Goal: Information Seeking & Learning: Learn about a topic

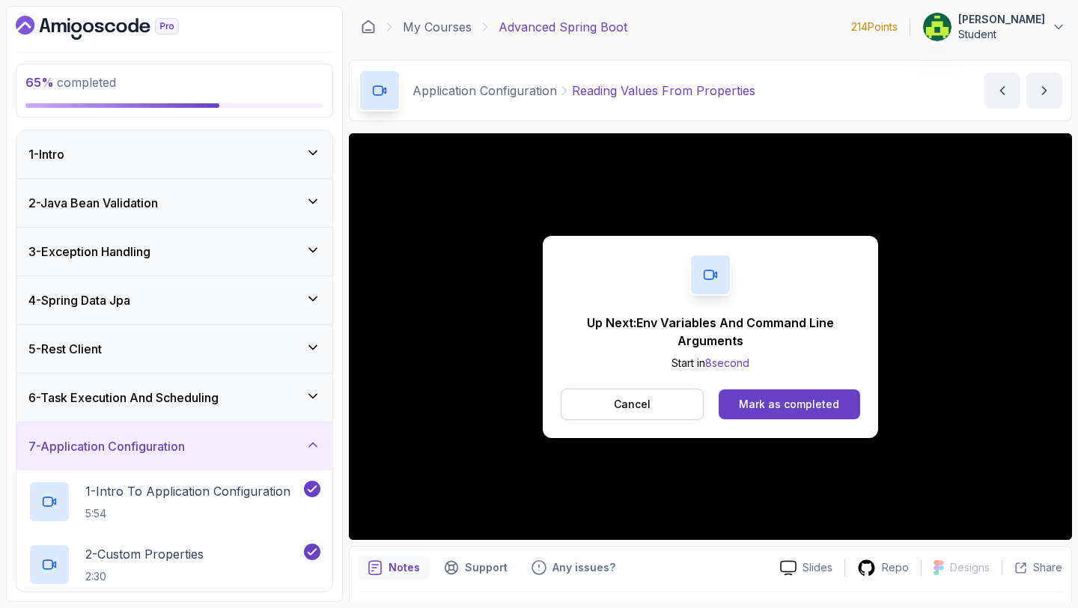
scroll to position [332, 0]
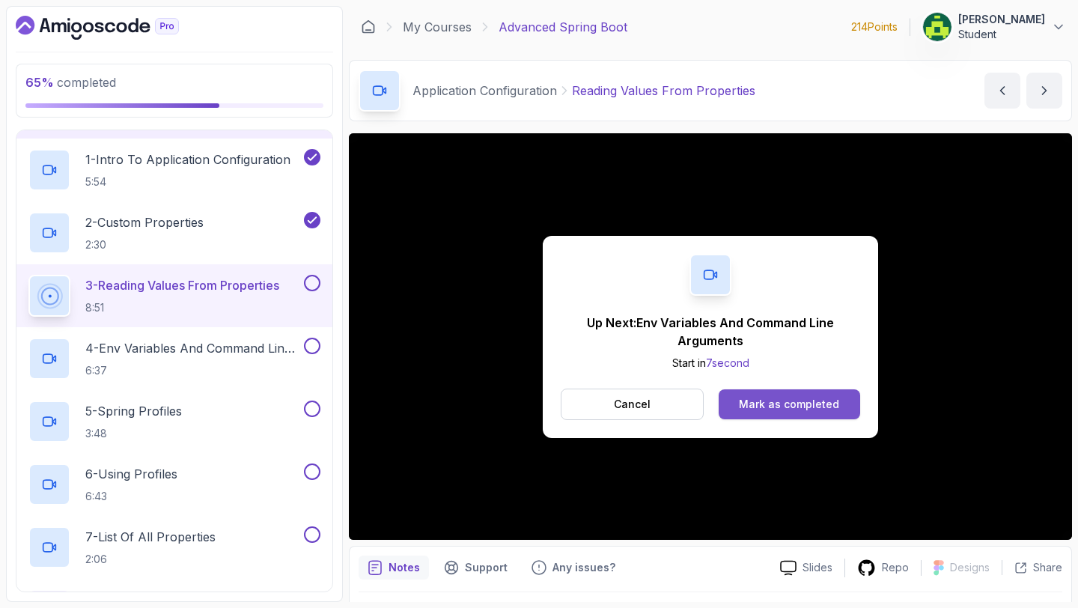
click at [807, 394] on button "Mark as completed" at bounding box center [788, 404] width 141 height 30
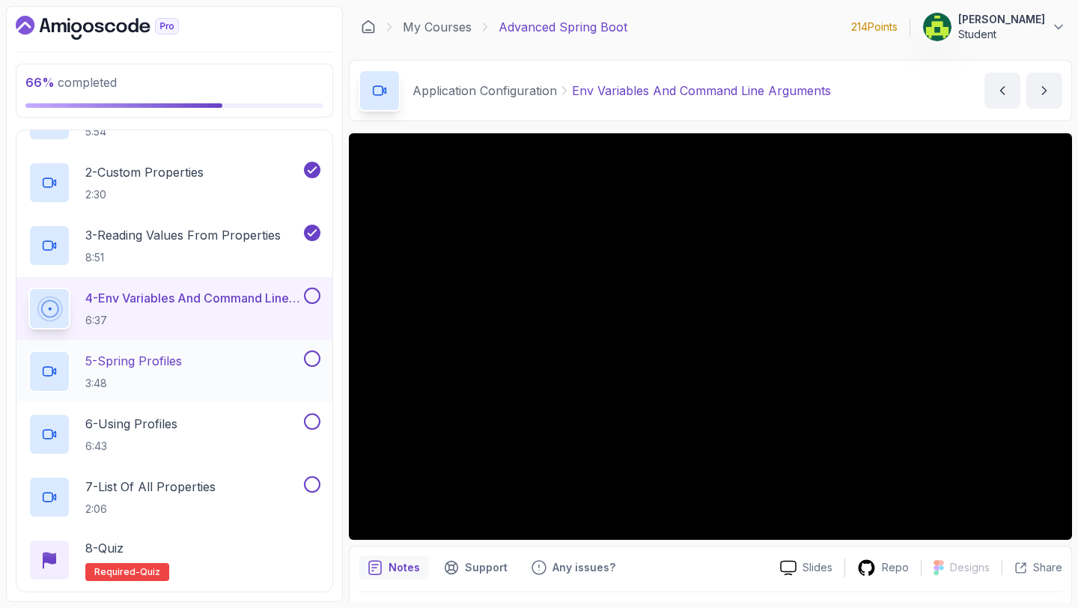
scroll to position [385, 0]
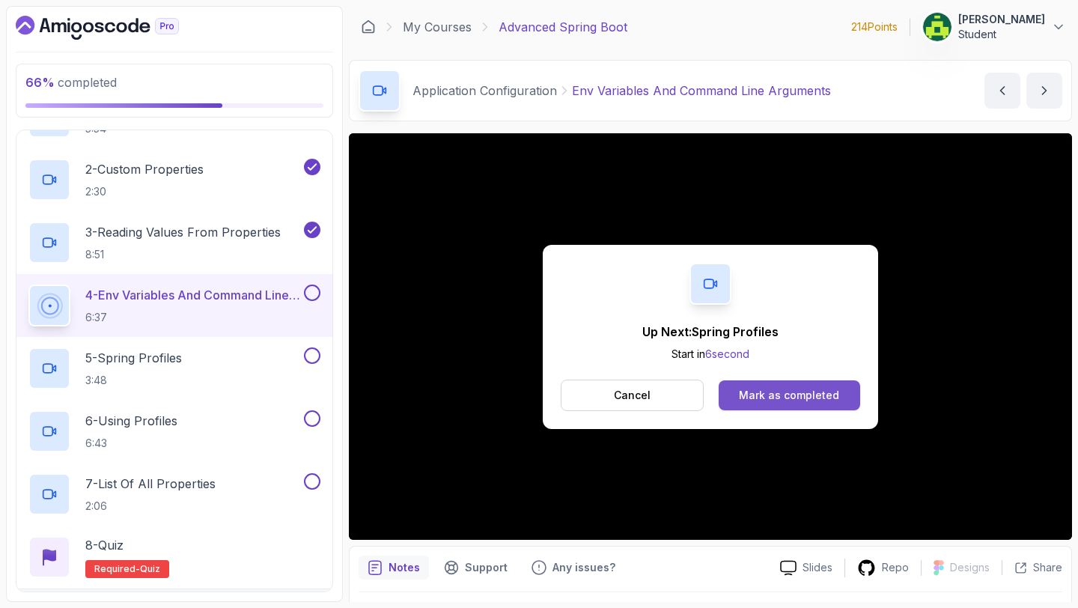
click at [833, 390] on div "Mark as completed" at bounding box center [789, 395] width 100 height 15
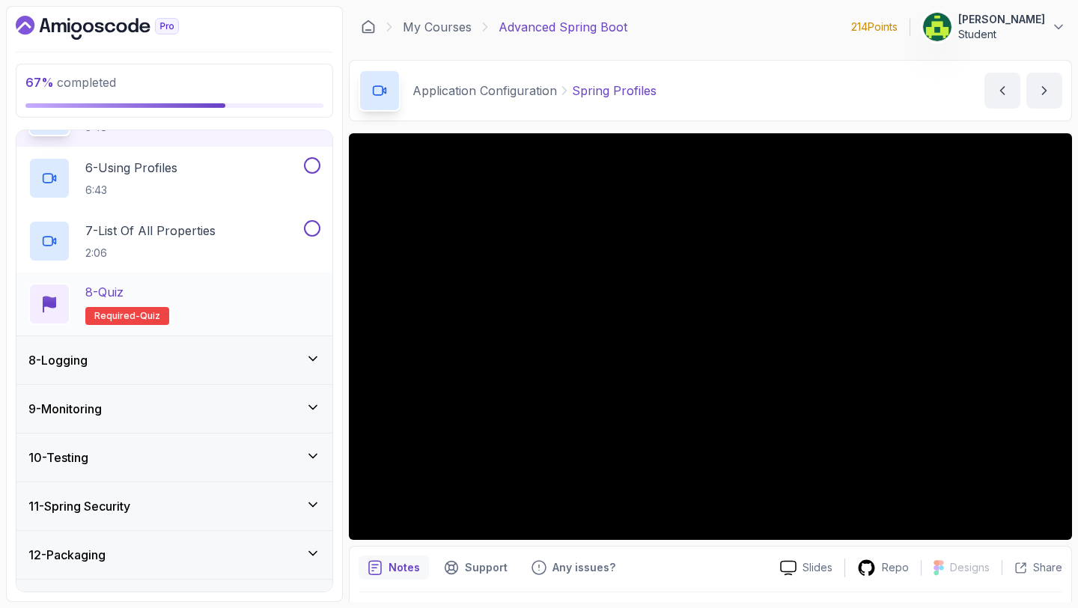
scroll to position [674, 0]
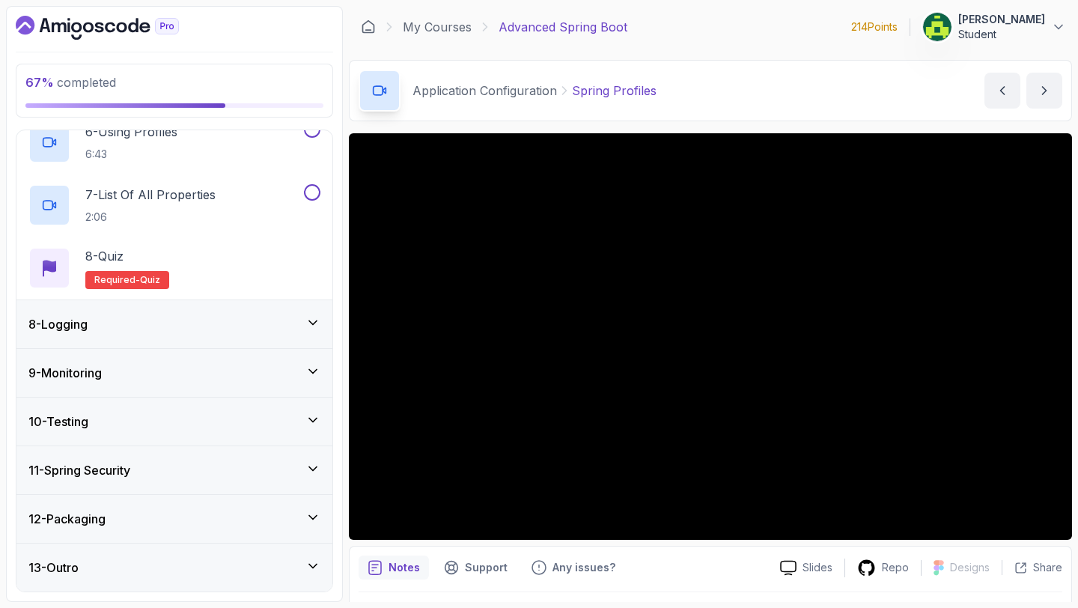
click at [221, 326] on div "8 - Logging" at bounding box center [174, 324] width 292 height 18
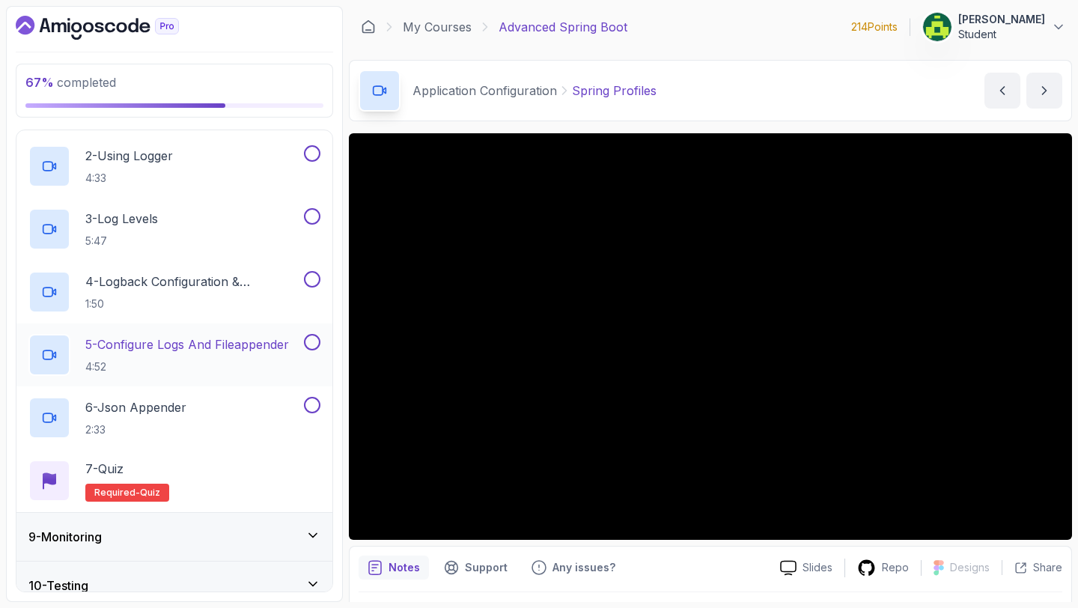
scroll to position [581, 0]
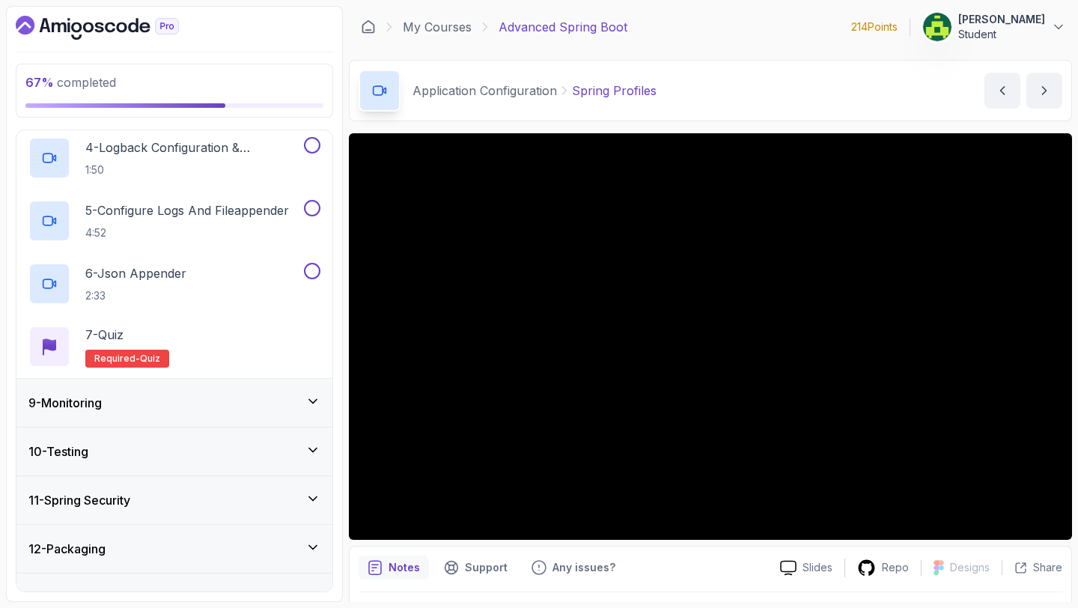
click at [151, 407] on div "9 - Monitoring" at bounding box center [174, 403] width 292 height 18
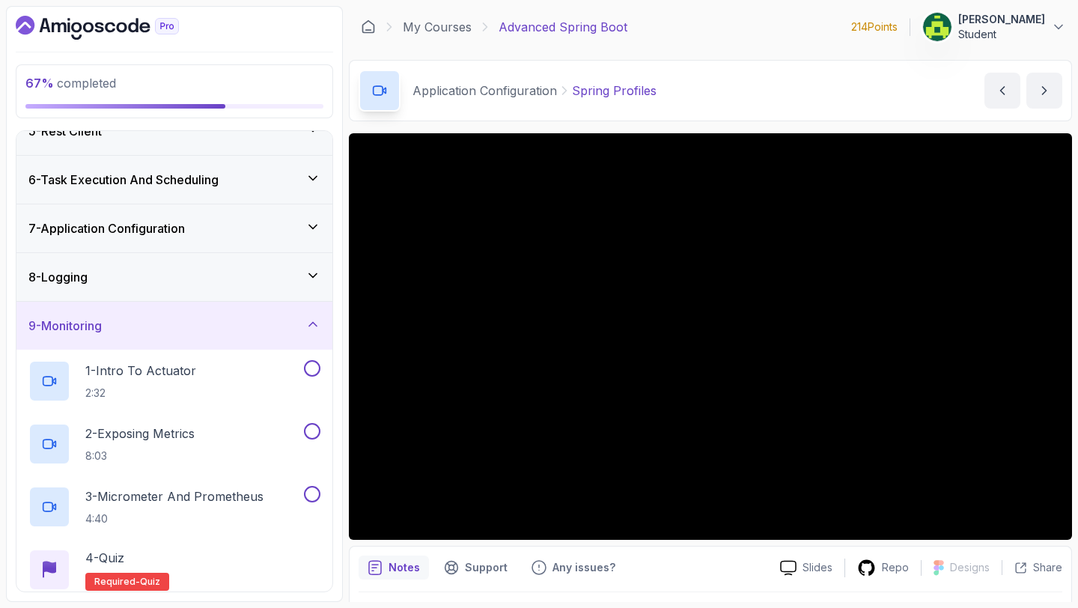
scroll to position [211, 0]
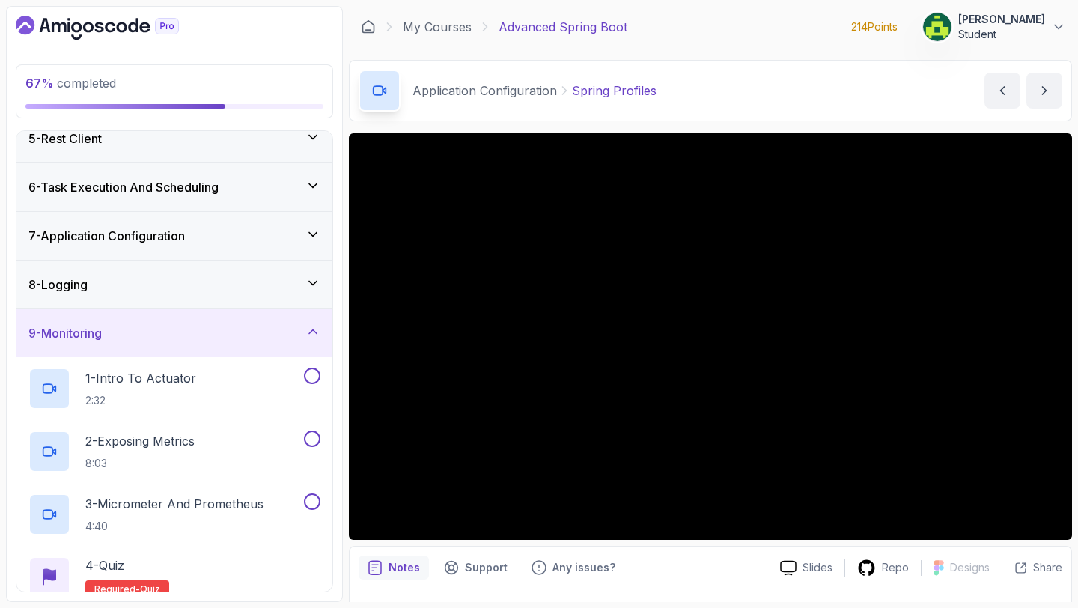
click at [240, 335] on div "9 - Monitoring" at bounding box center [174, 333] width 292 height 18
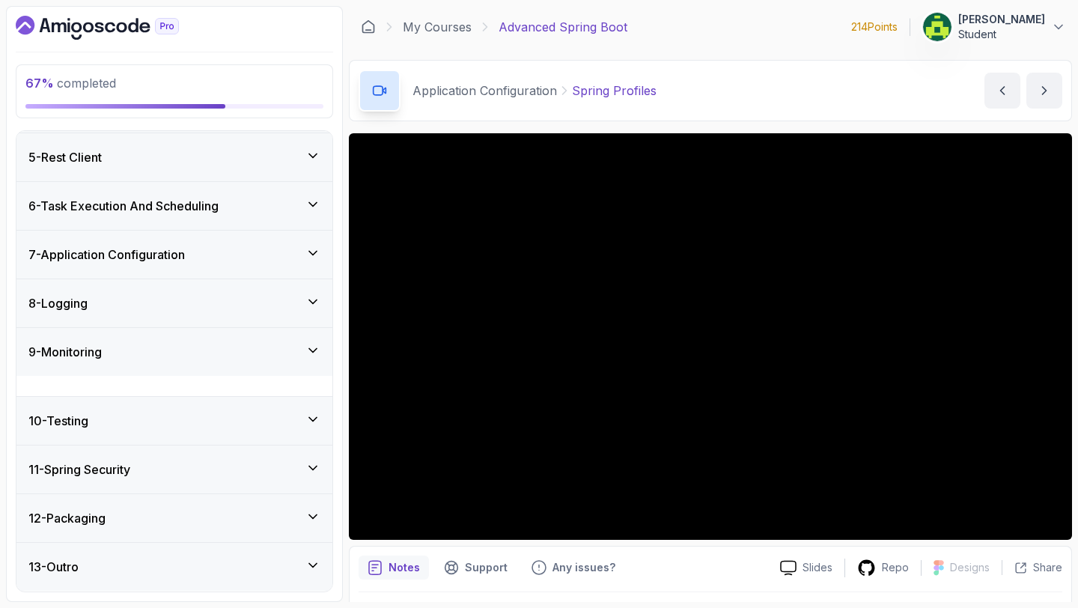
scroll to position [171, 0]
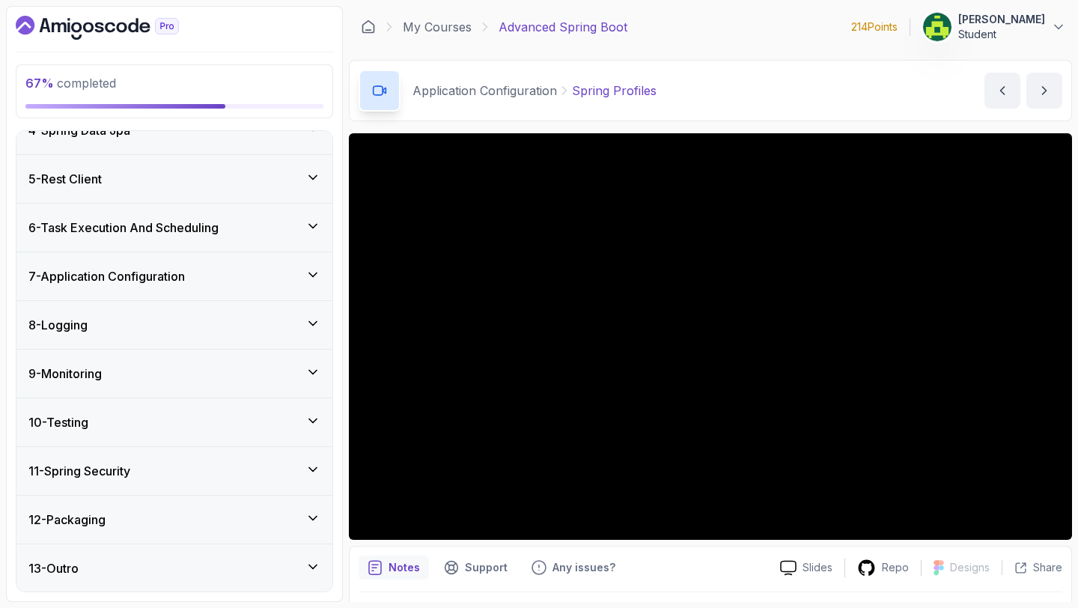
click at [222, 431] on div "10 - Testing" at bounding box center [174, 422] width 316 height 48
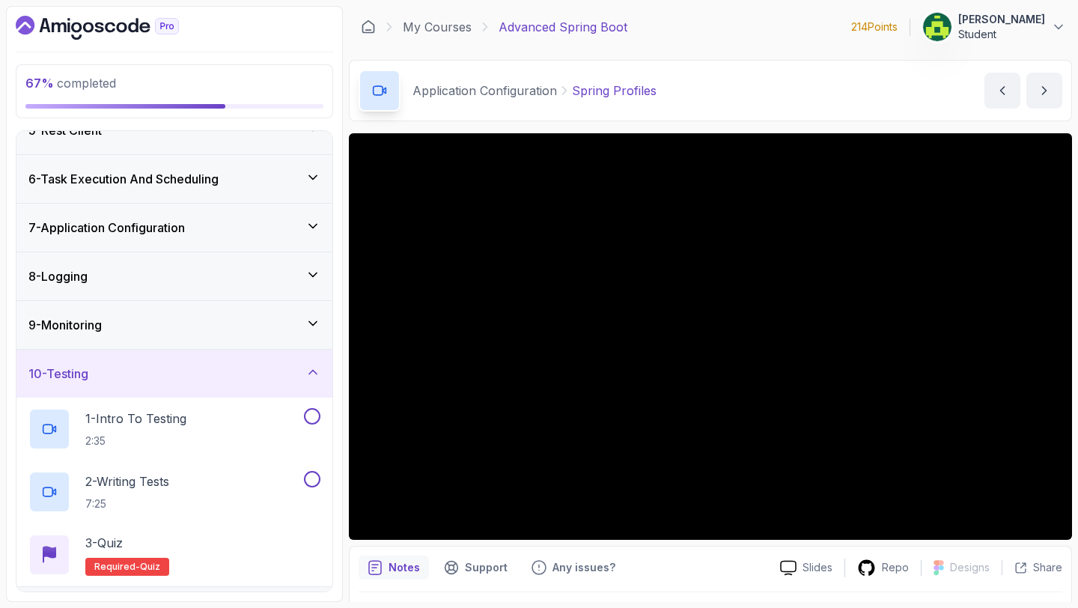
scroll to position [246, 0]
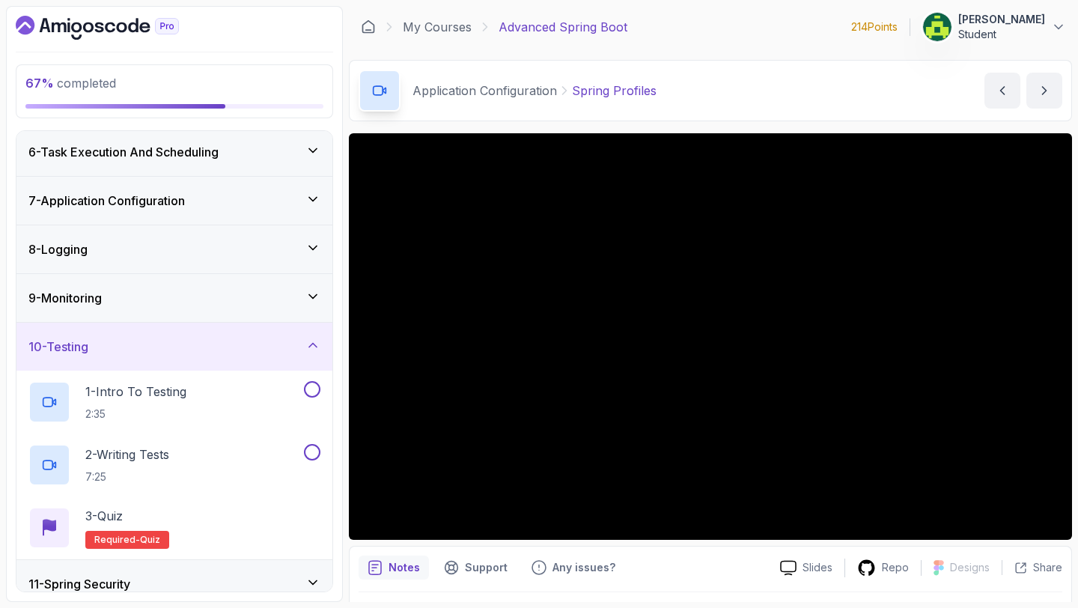
click at [213, 348] on div "10 - Testing" at bounding box center [174, 347] width 292 height 18
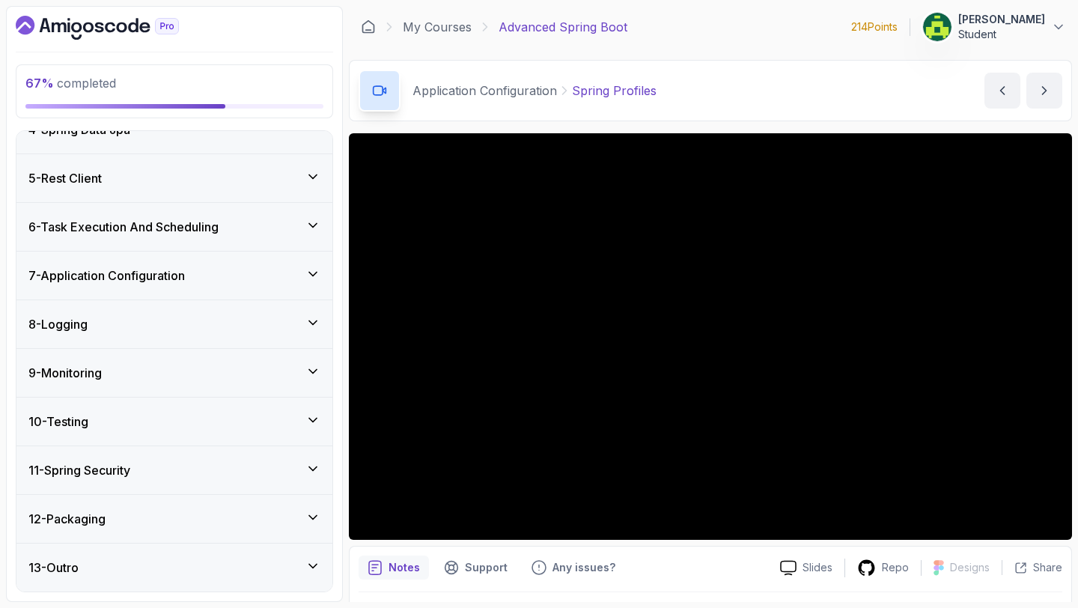
scroll to position [171, 0]
click at [190, 481] on div "11 - Spring Security" at bounding box center [174, 471] width 316 height 48
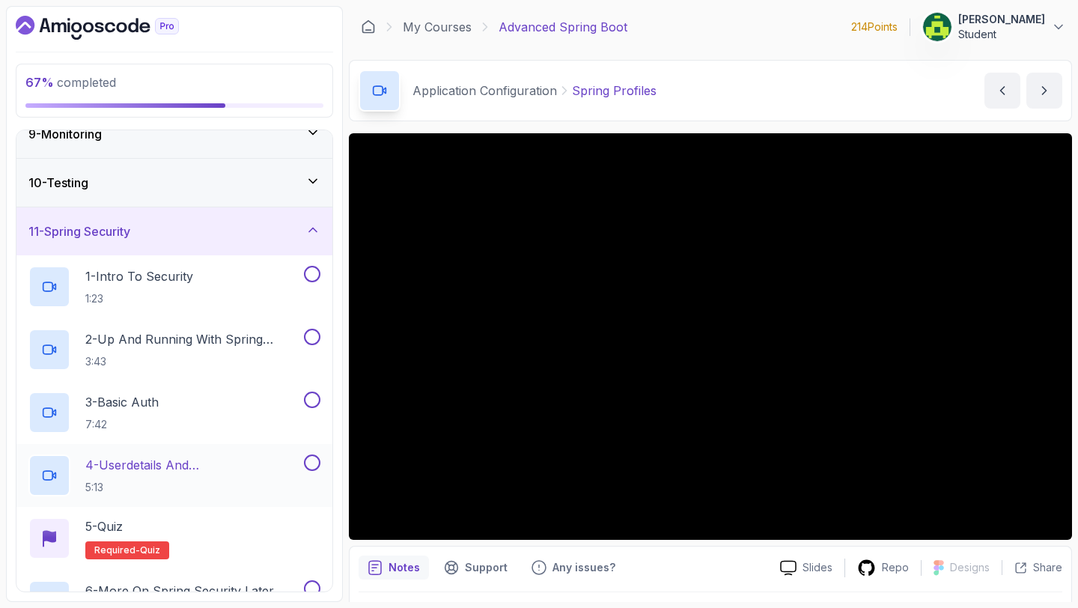
scroll to position [390, 0]
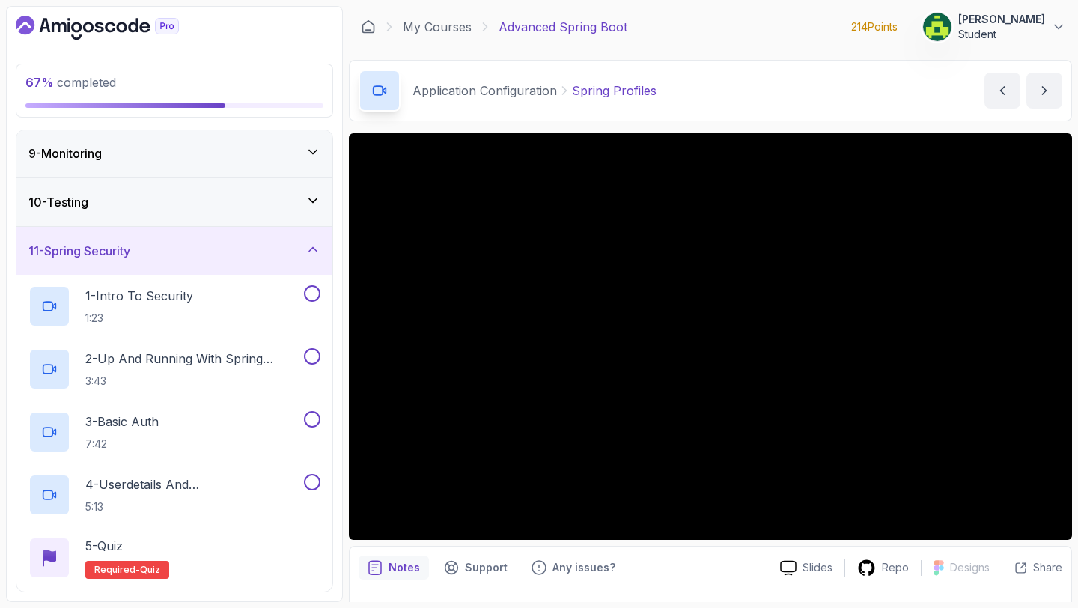
click at [195, 222] on div "10 - Testing" at bounding box center [174, 202] width 316 height 48
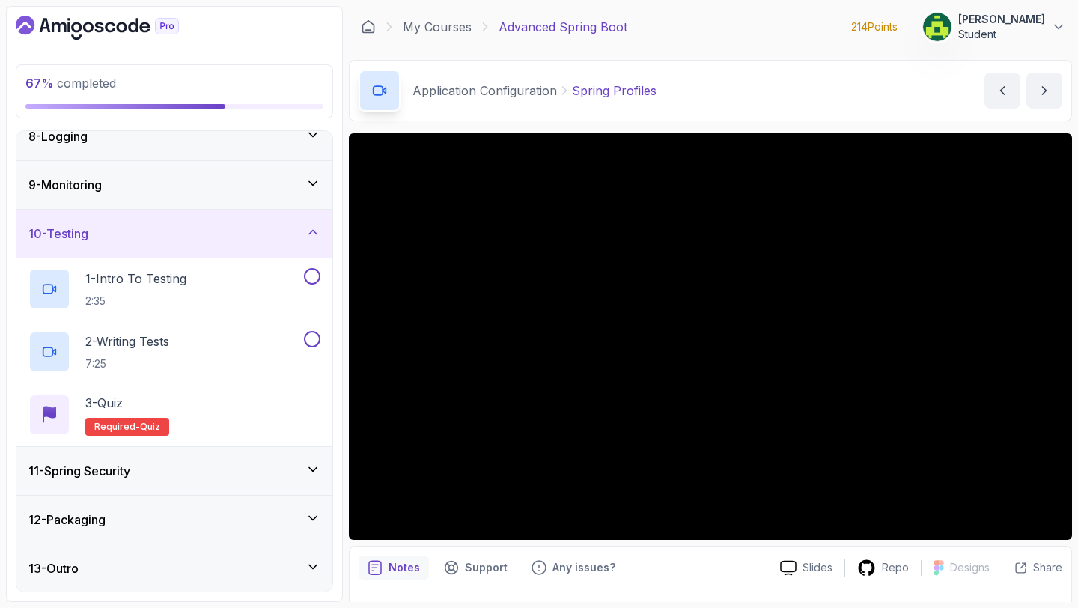
click at [171, 243] on div "10 - Testing" at bounding box center [174, 234] width 316 height 48
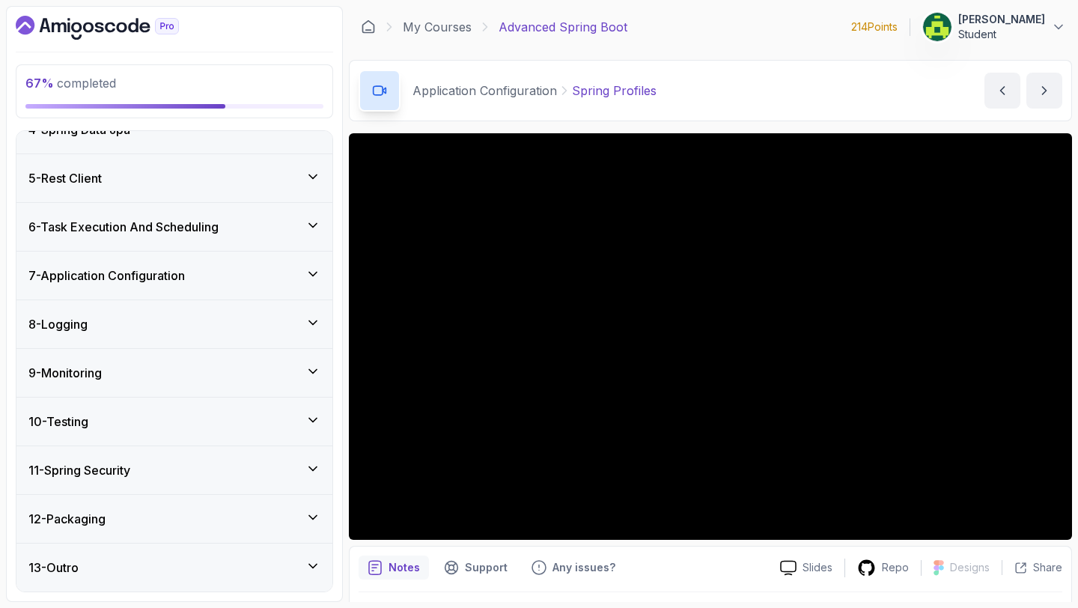
scroll to position [171, 0]
click at [165, 510] on div "12 - Packaging" at bounding box center [174, 519] width 292 height 18
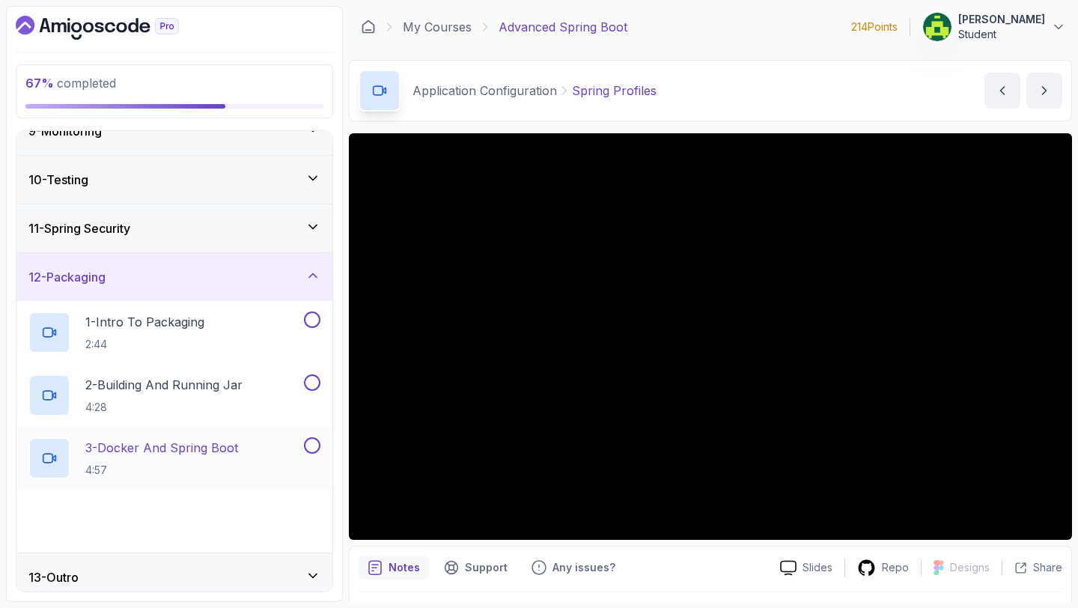
scroll to position [415, 0]
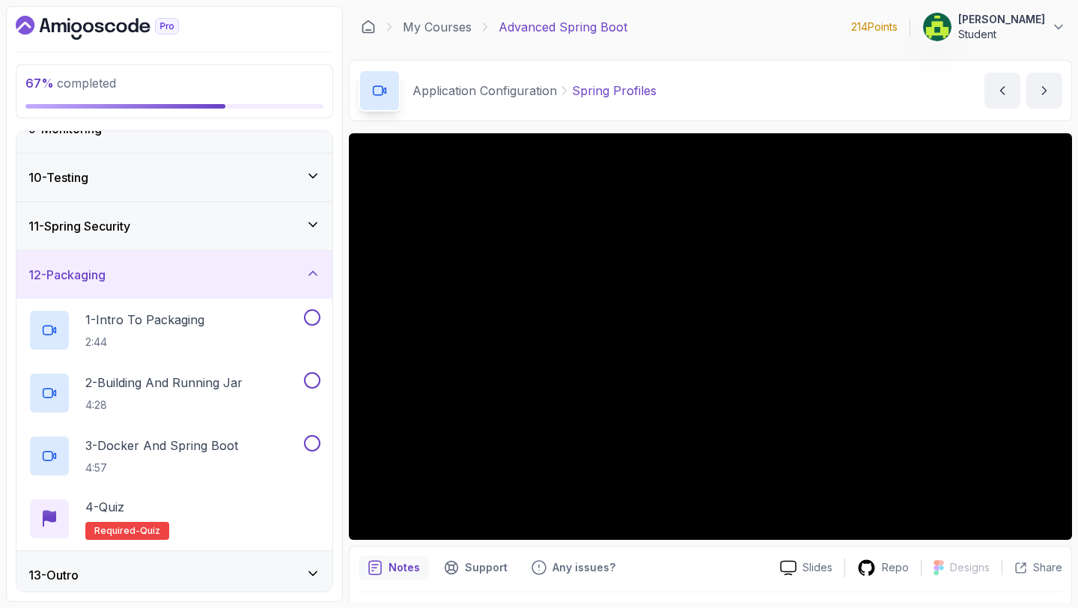
click at [126, 293] on div "12 - Packaging" at bounding box center [174, 275] width 316 height 48
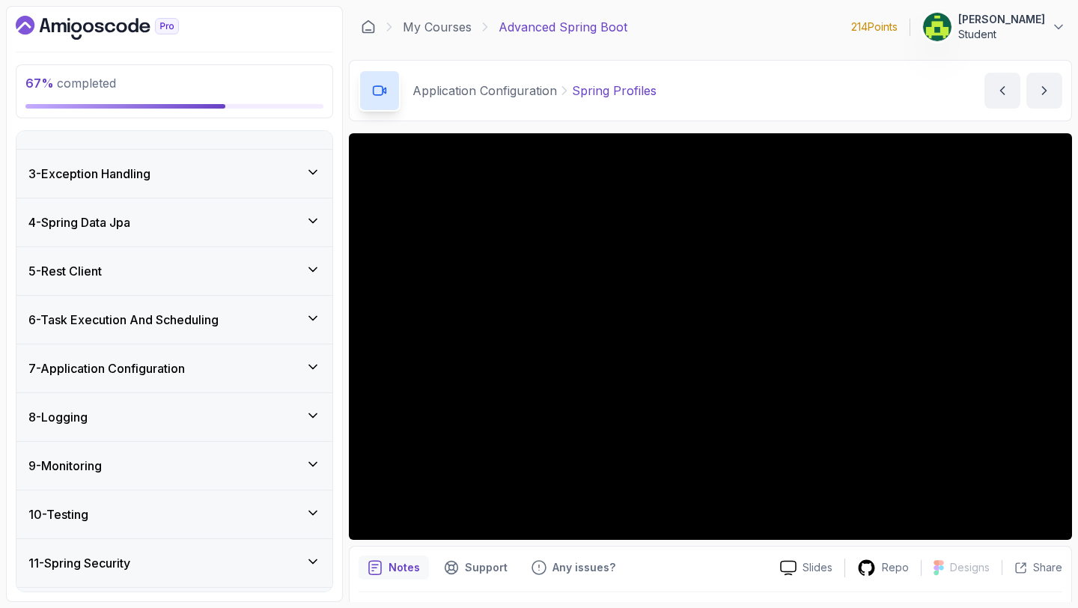
scroll to position [0, 0]
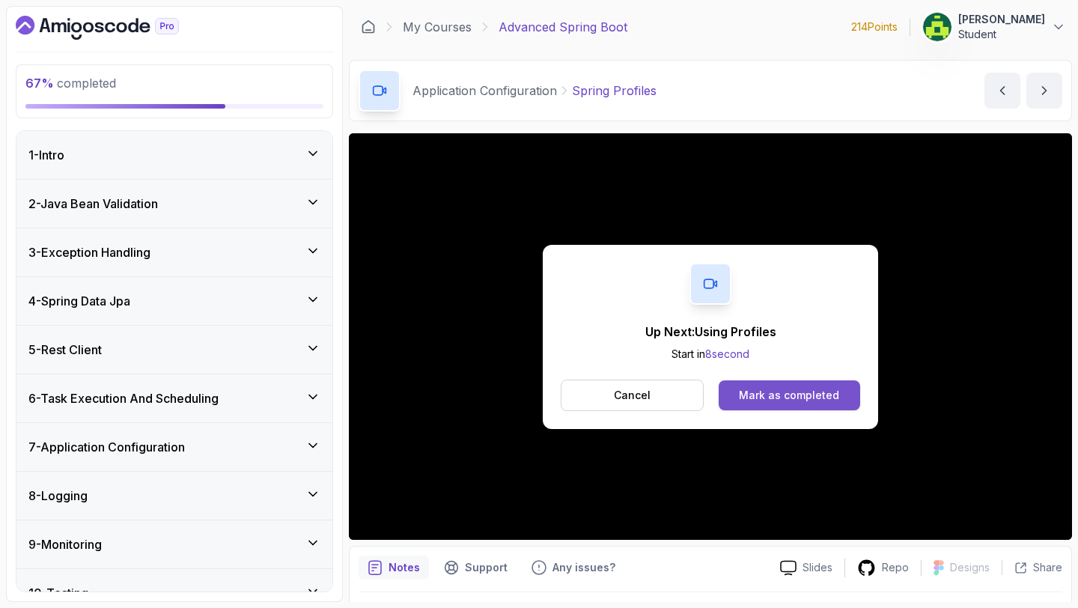
click at [811, 397] on div "Mark as completed" at bounding box center [789, 395] width 100 height 15
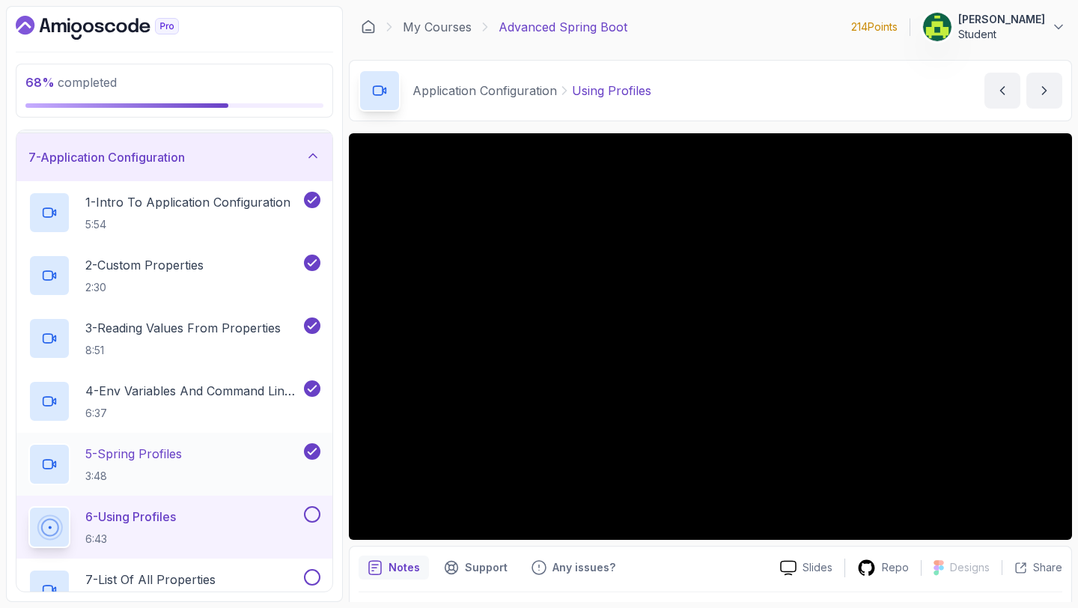
scroll to position [289, 0]
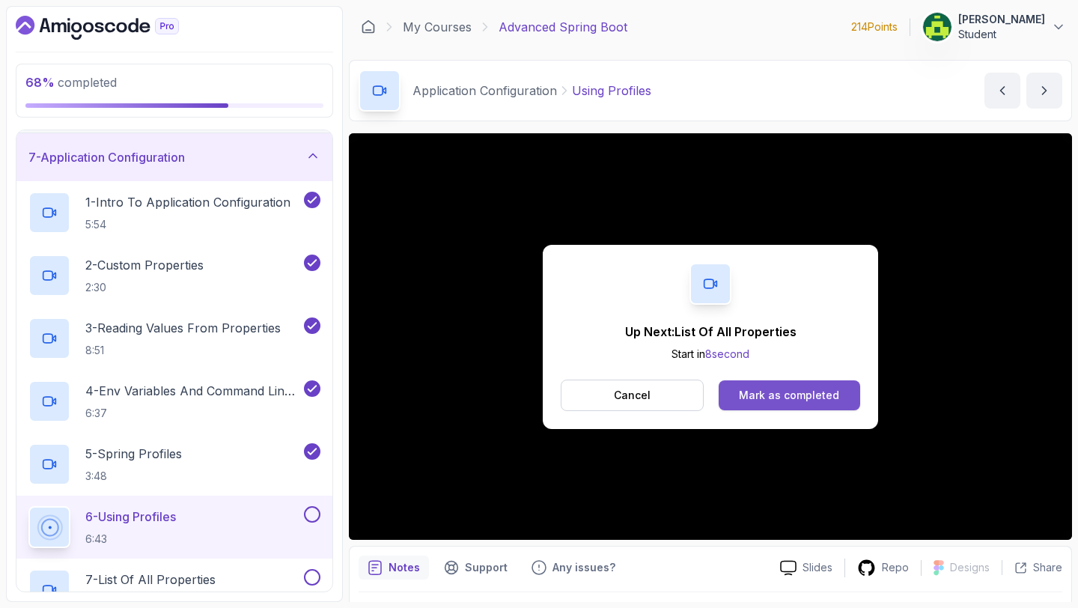
click at [766, 392] on div "Mark as completed" at bounding box center [789, 395] width 100 height 15
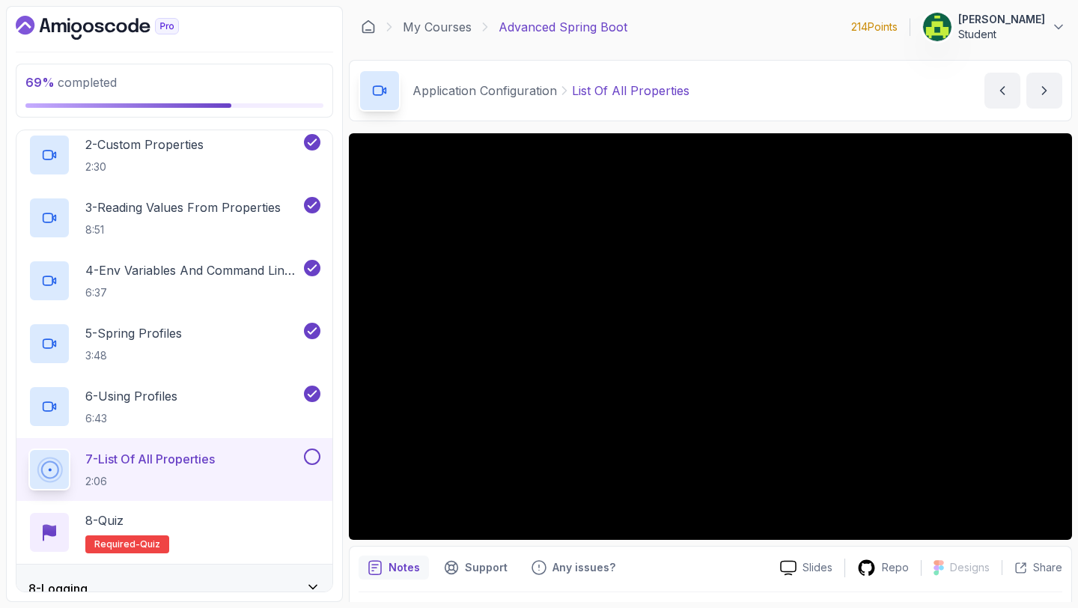
scroll to position [544, 0]
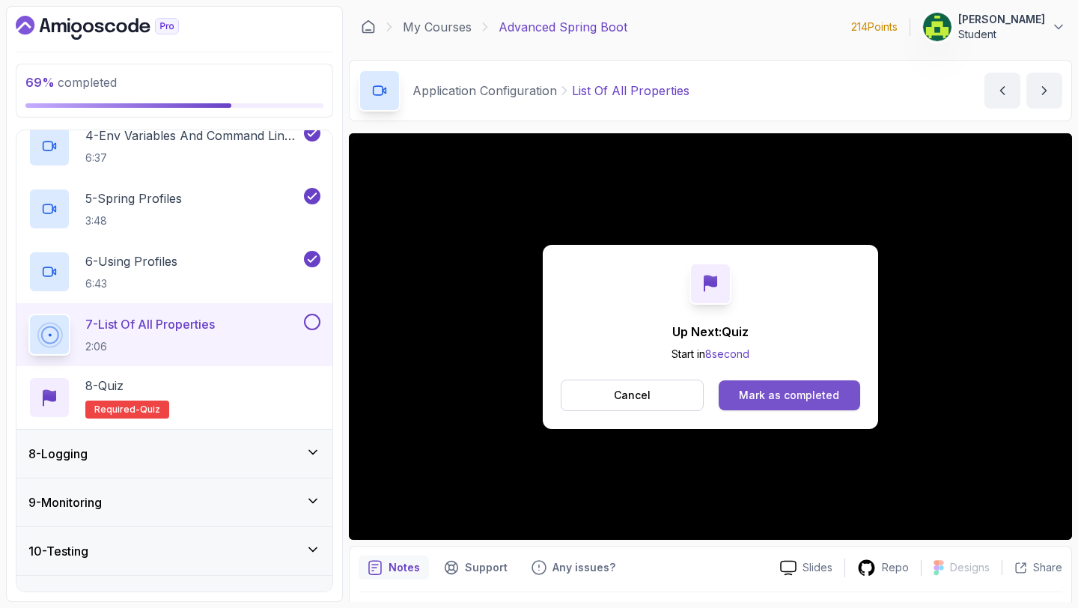
click at [830, 397] on div "Mark as completed" at bounding box center [789, 395] width 100 height 15
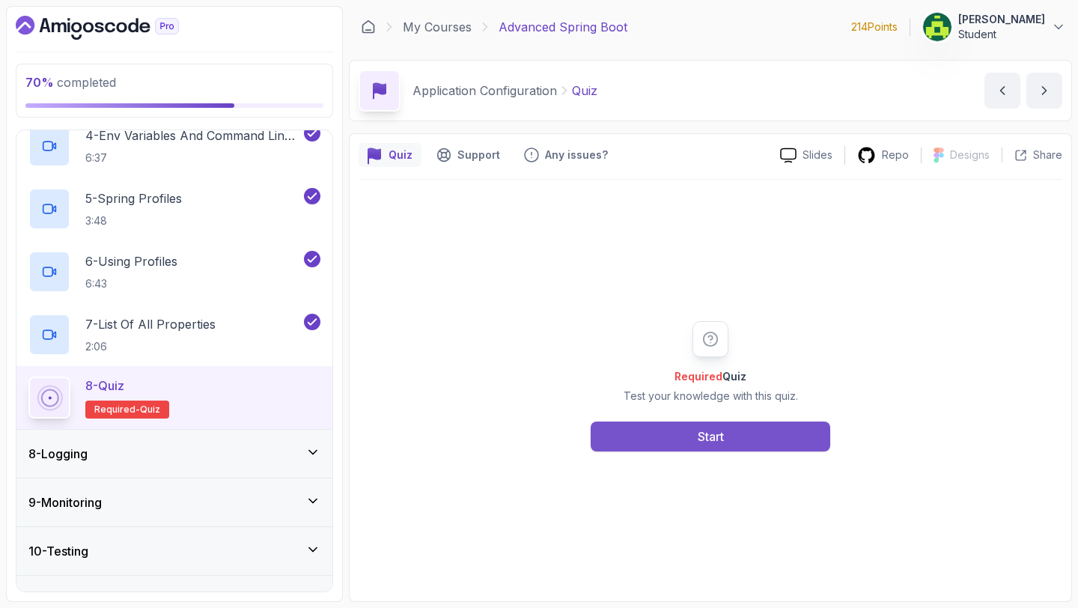
click at [769, 445] on button "Start" at bounding box center [710, 436] width 239 height 30
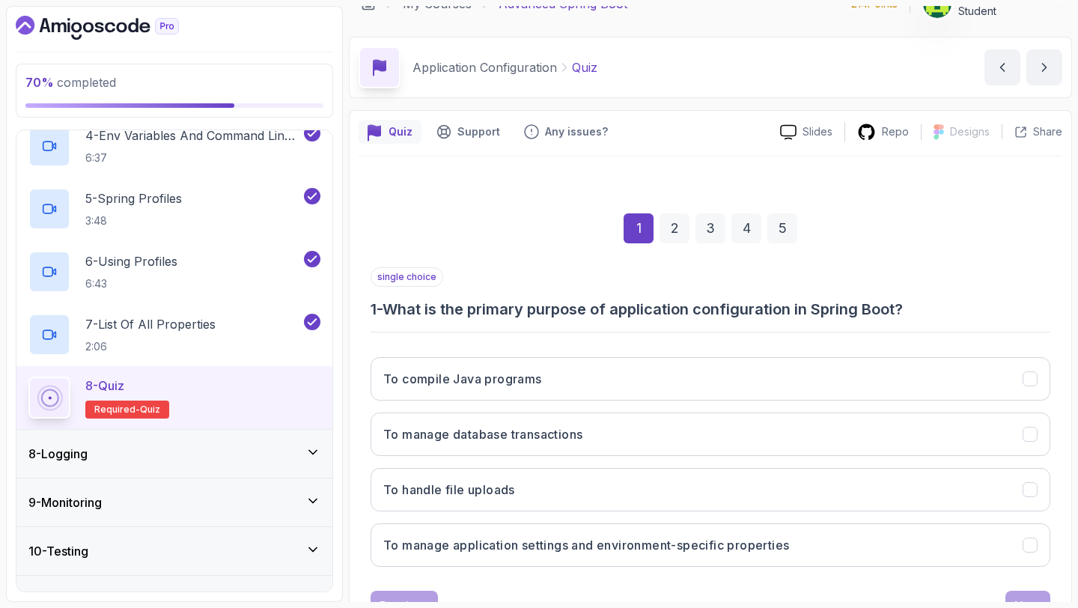
scroll to position [24, 0]
click at [1007, 546] on button "To manage application settings and environment-specific properties" at bounding box center [710, 543] width 680 height 43
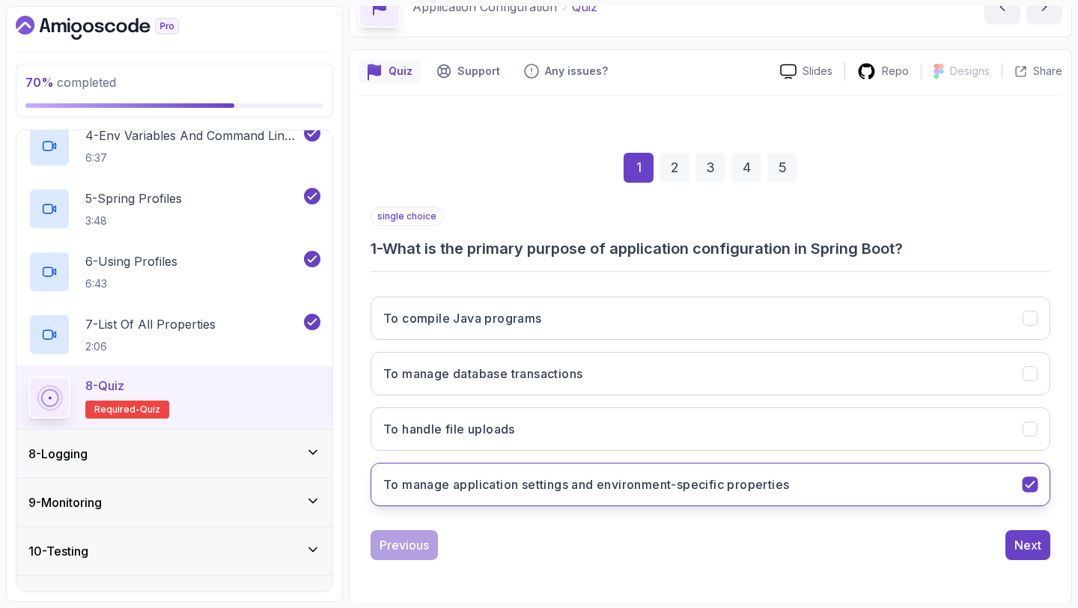
scroll to position [85, 0]
click at [1007, 545] on button "Next" at bounding box center [1027, 544] width 45 height 30
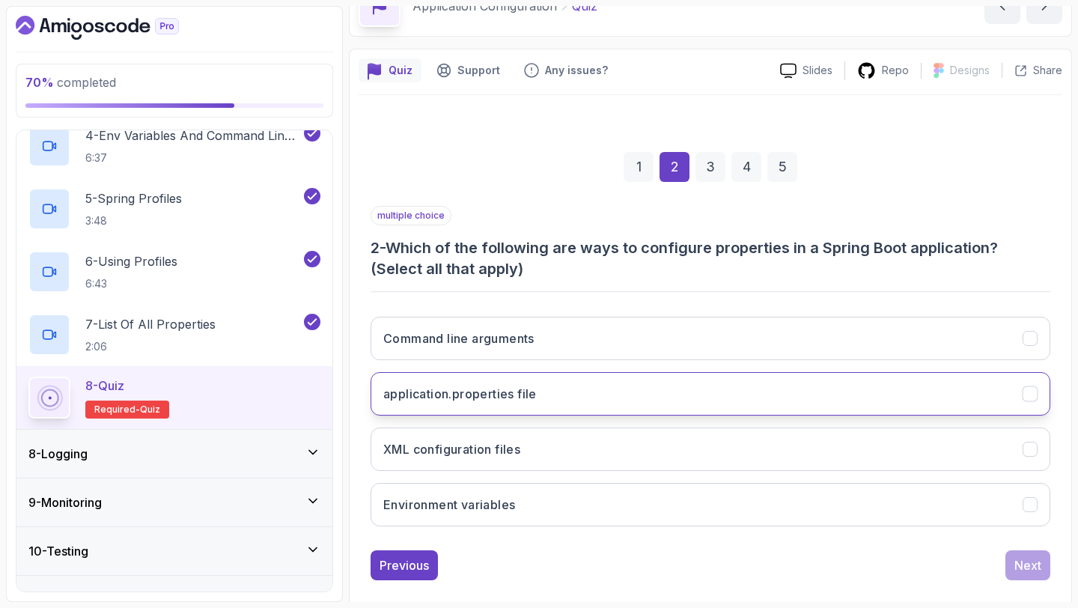
click at [708, 388] on button "application.properties file" at bounding box center [710, 393] width 680 height 43
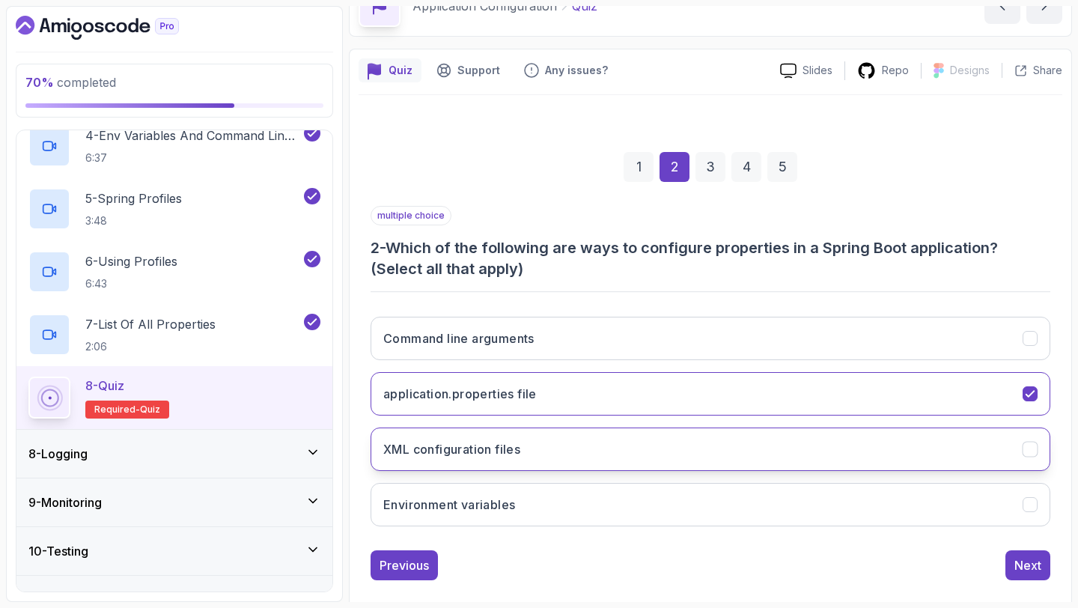
click at [695, 460] on button "XML configuration files" at bounding box center [710, 448] width 680 height 43
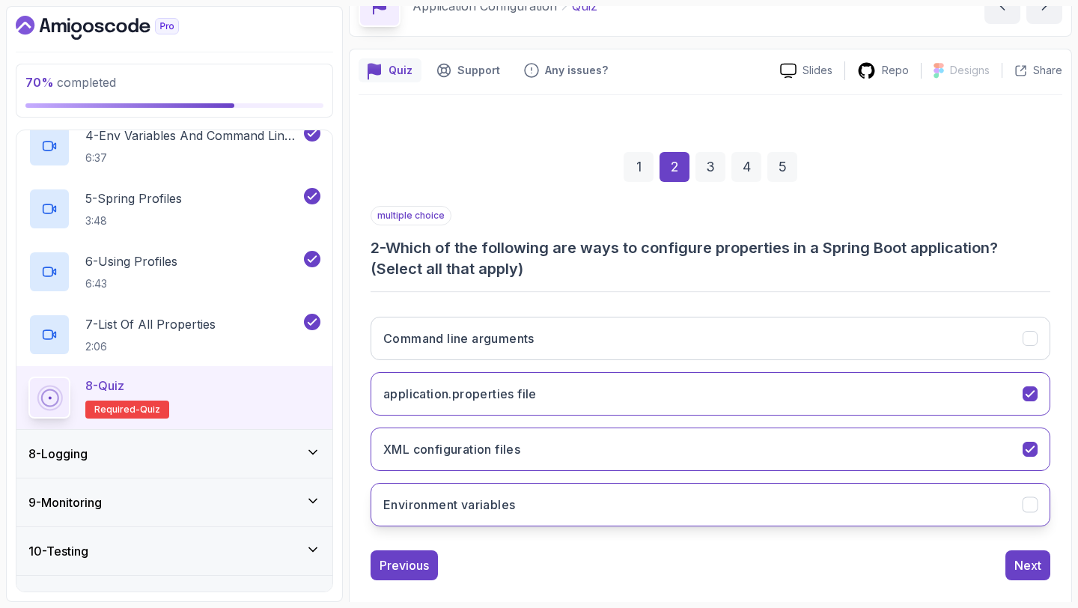
click at [694, 508] on button "Environment variables" at bounding box center [710, 504] width 680 height 43
click at [1040, 568] on div "Next" at bounding box center [1027, 565] width 27 height 18
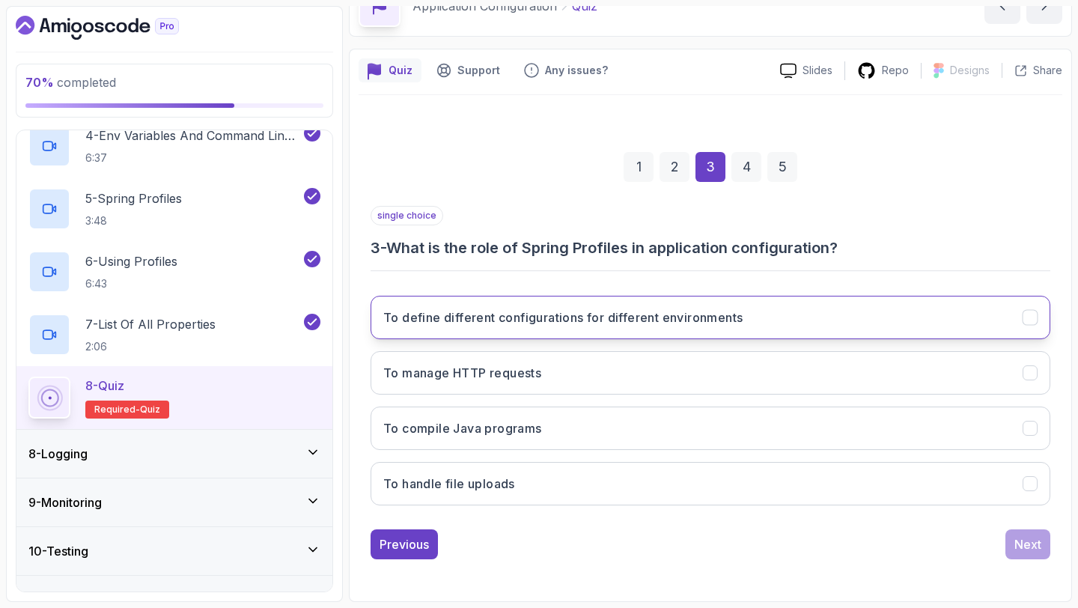
click at [837, 338] on button "To define different configurations for different environments" at bounding box center [710, 317] width 680 height 43
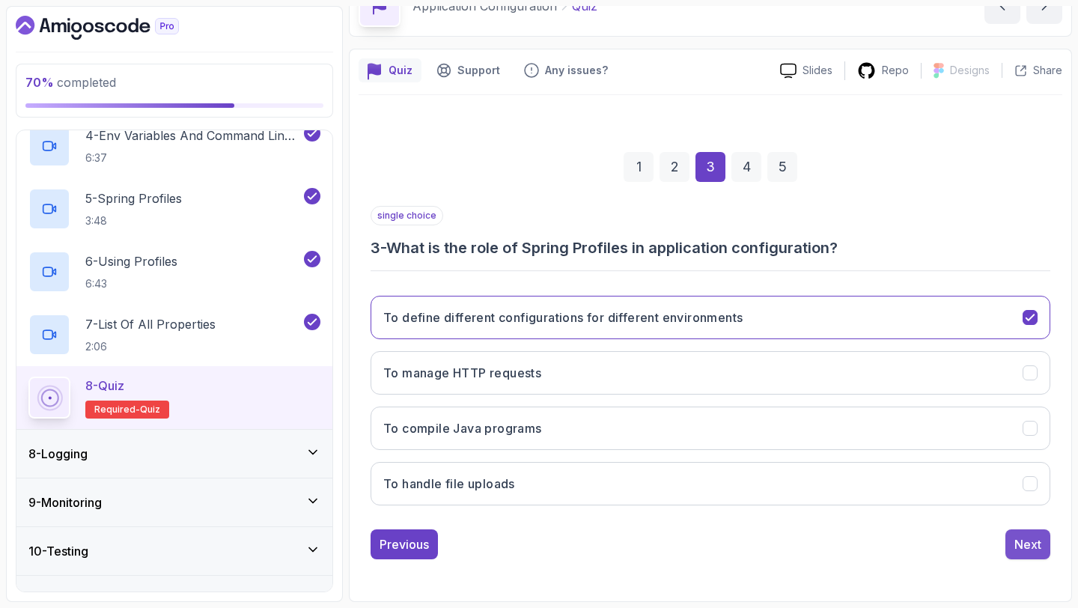
click at [1036, 541] on div "Next" at bounding box center [1027, 544] width 27 height 18
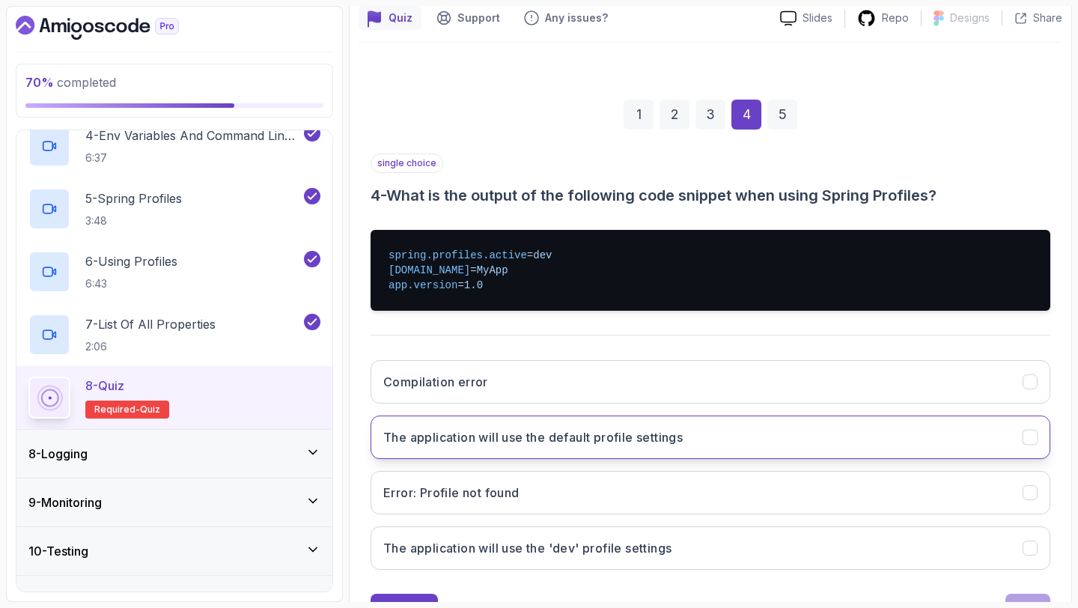
scroll to position [139, 0]
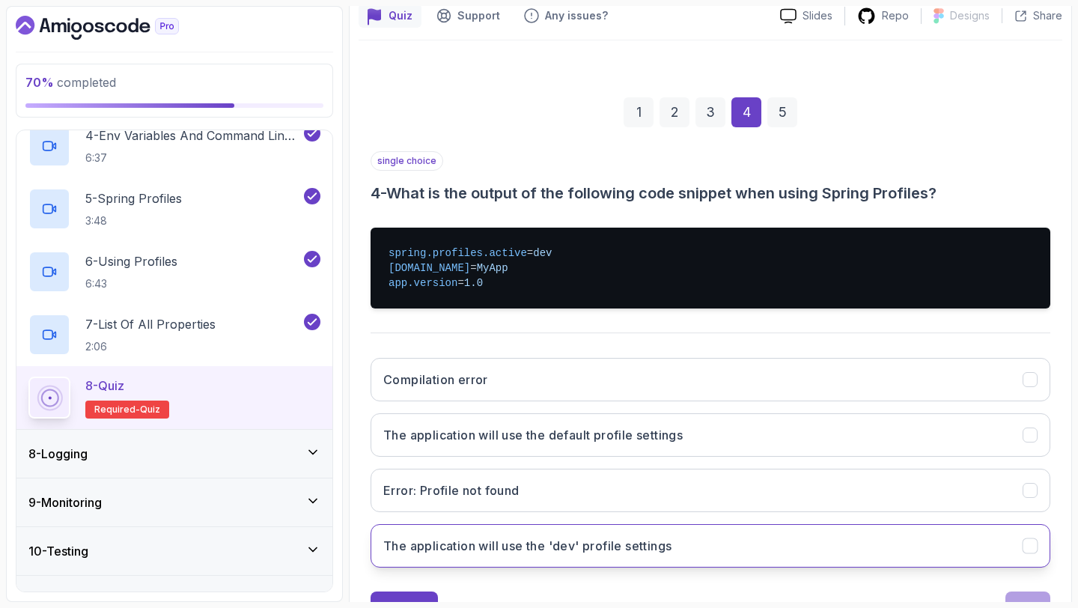
click at [762, 529] on button "The application will use the 'dev' profile settings" at bounding box center [710, 545] width 680 height 43
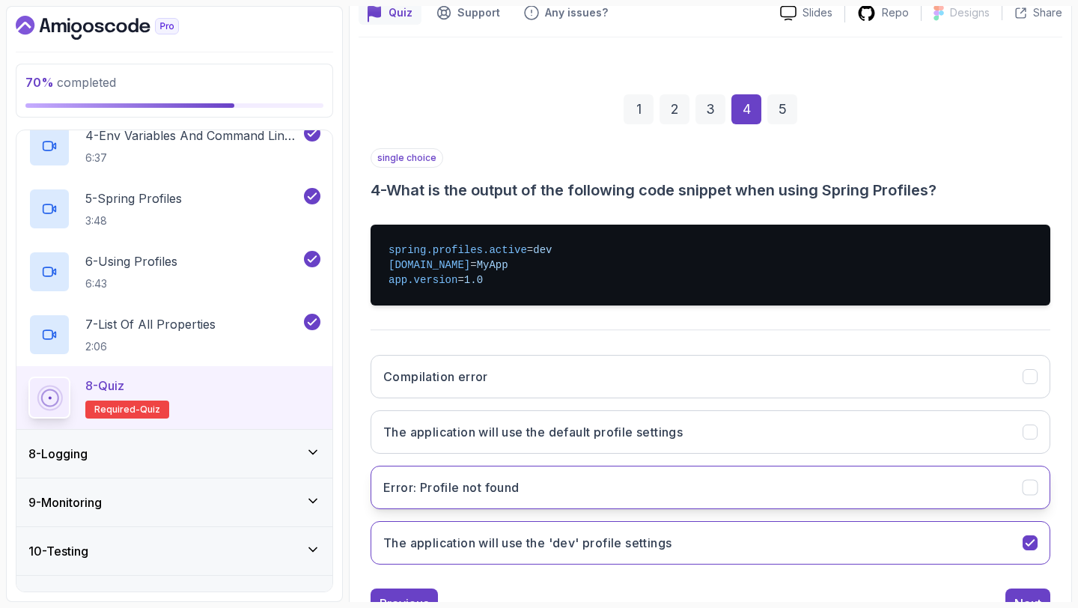
scroll to position [201, 0]
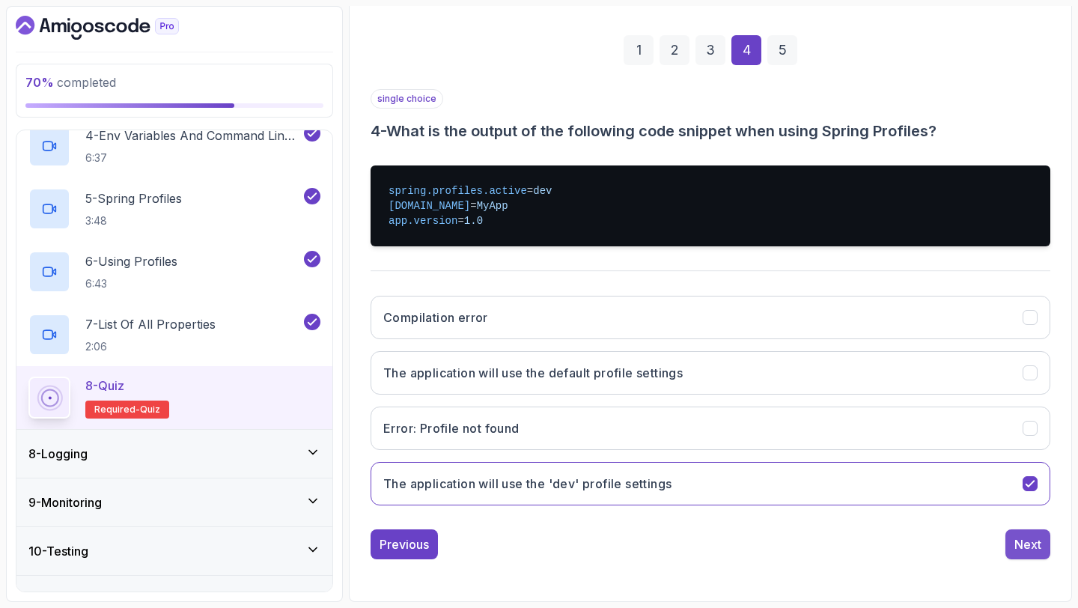
click at [1018, 534] on button "Next" at bounding box center [1027, 544] width 45 height 30
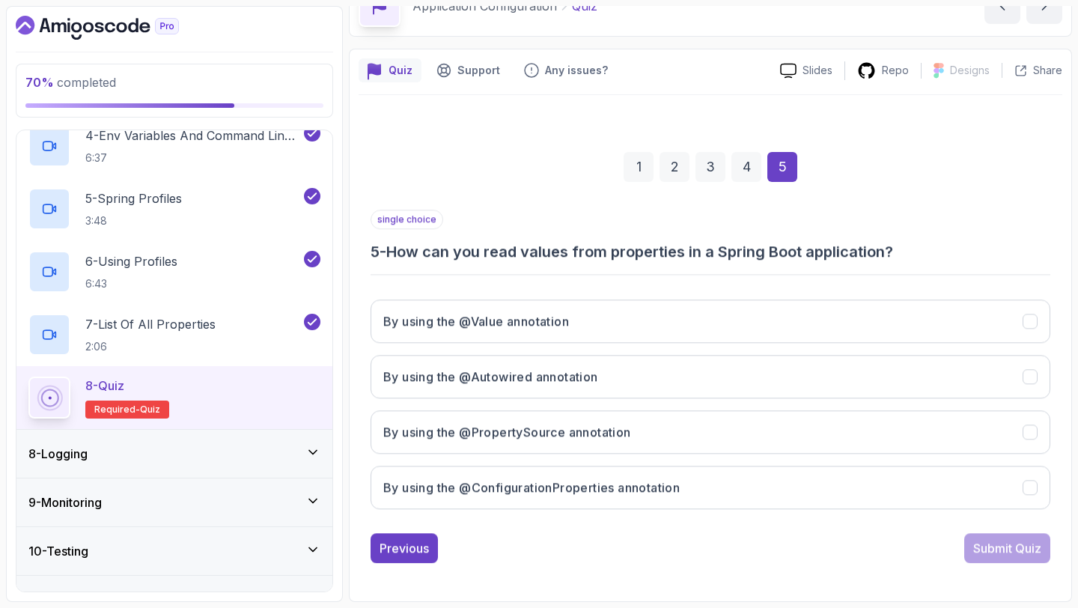
scroll to position [85, 0]
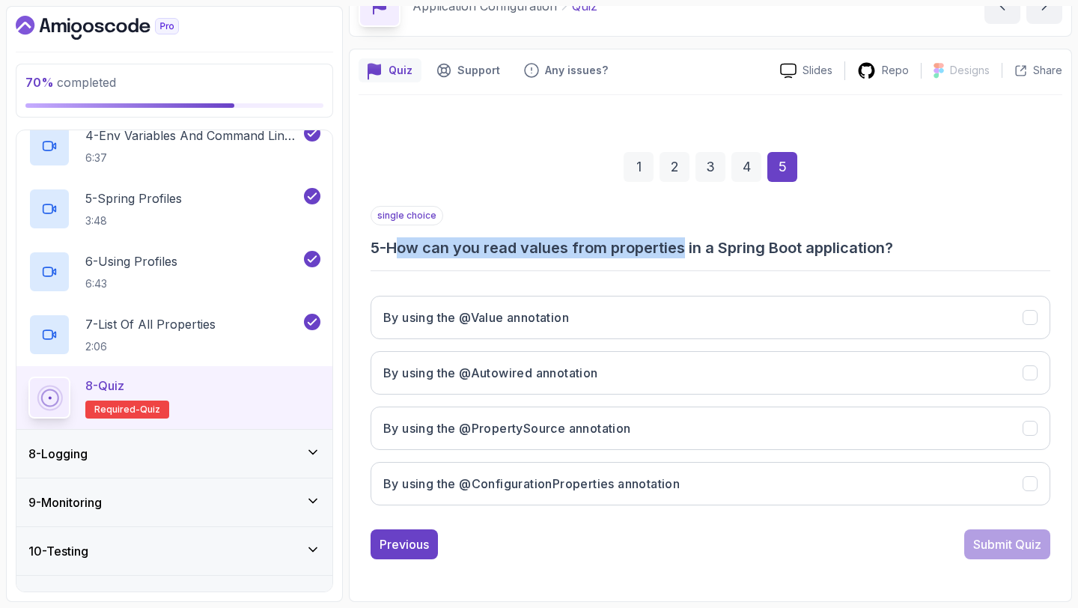
drag, startPoint x: 403, startPoint y: 248, endPoint x: 689, endPoint y: 252, distance: 286.7
click at [689, 252] on h3 "5 - How can you read values from properties in a Spring Boot application?" at bounding box center [710, 247] width 680 height 21
click at [746, 266] on div "single choice 5 - How can you read values from properties in a Spring Boot appl…" at bounding box center [710, 361] width 680 height 311
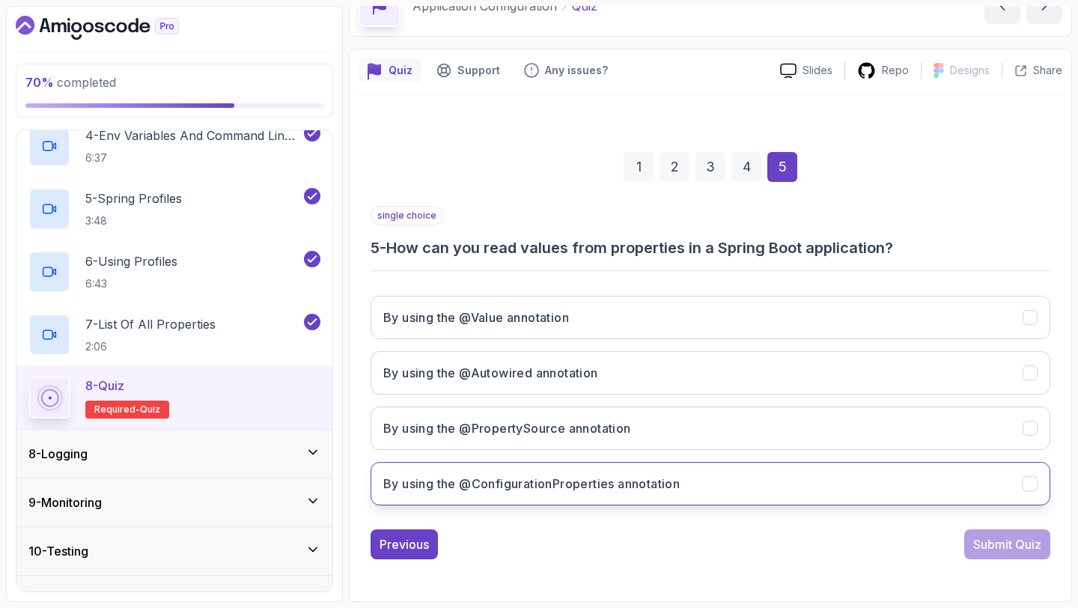
click at [861, 489] on button "By using the @ConfigurationProperties annotation" at bounding box center [710, 483] width 680 height 43
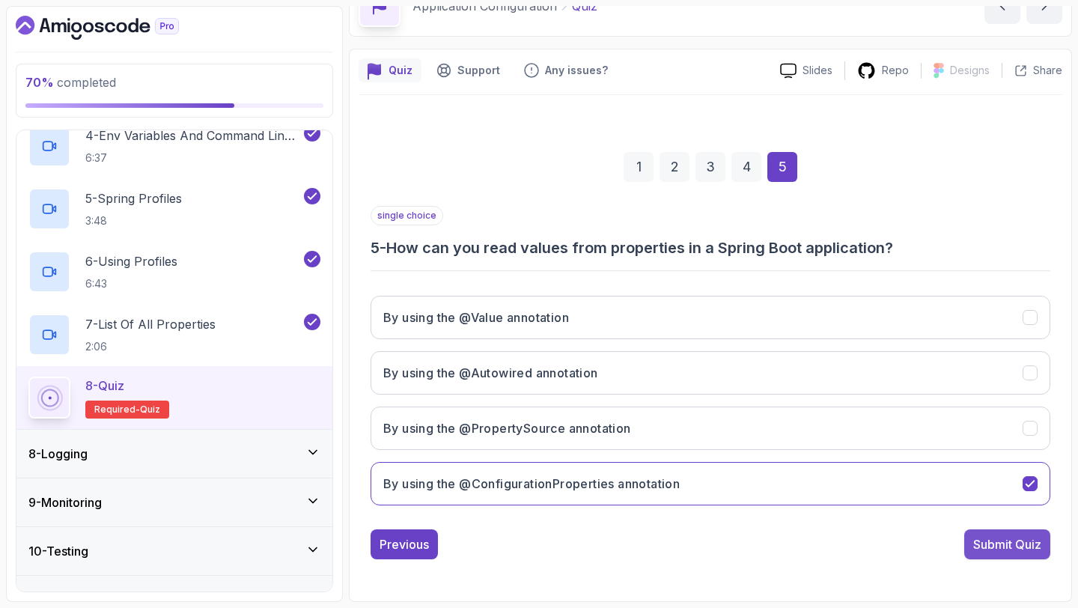
click at [1025, 552] on div "Submit Quiz" at bounding box center [1007, 544] width 68 height 18
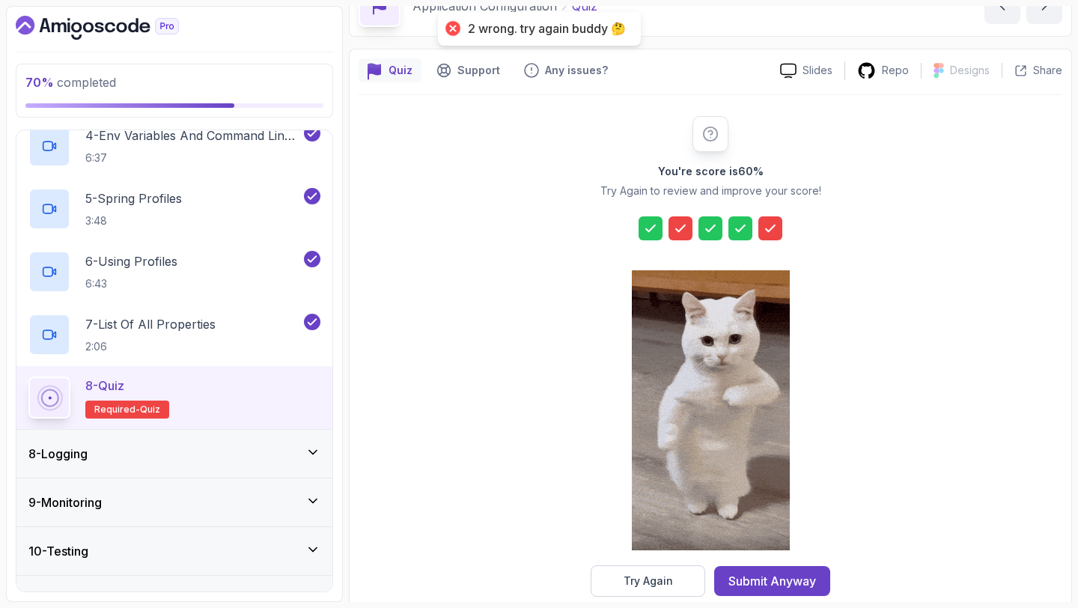
click at [680, 227] on icon at bounding box center [680, 228] width 15 height 15
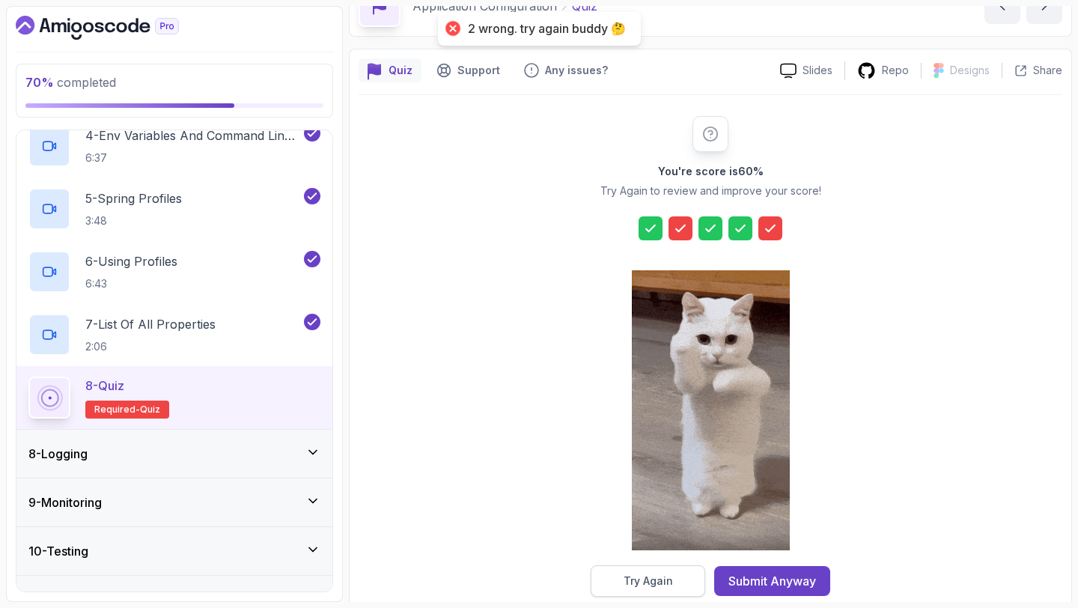
click at [692, 578] on button "Try Again" at bounding box center [648, 580] width 115 height 31
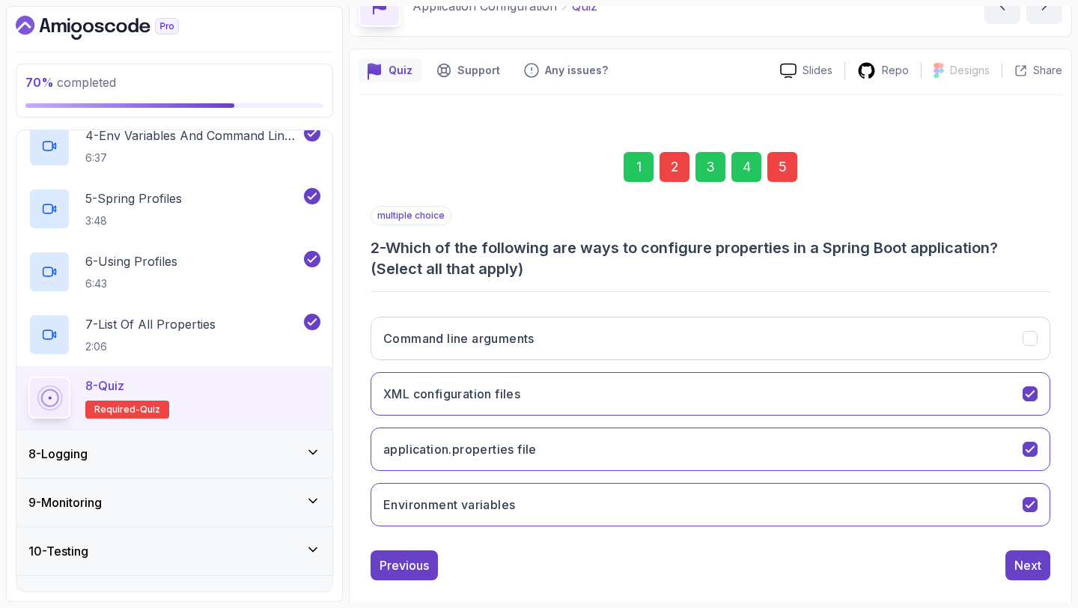
click at [671, 168] on div "2" at bounding box center [674, 167] width 30 height 30
click at [675, 171] on div "2" at bounding box center [674, 167] width 30 height 30
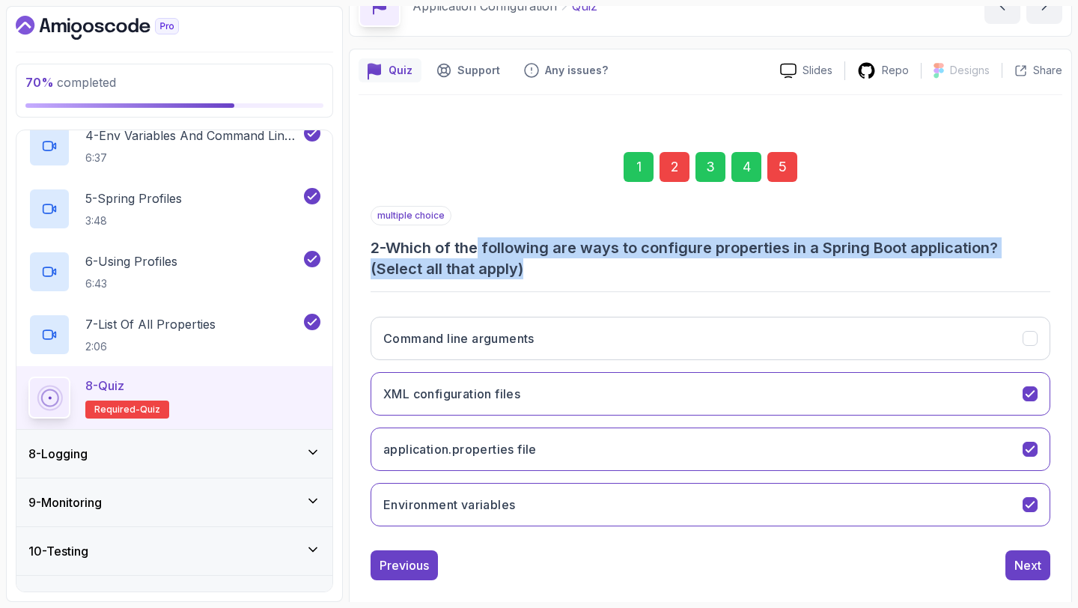
drag, startPoint x: 483, startPoint y: 238, endPoint x: 712, endPoint y: 271, distance: 232.1
click at [712, 272] on h3 "2 - Which of the following are ways to configure properties in a Spring Boot ap…" at bounding box center [710, 258] width 680 height 42
click at [712, 271] on h3 "2 - Which of the following are ways to configure properties in a Spring Boot ap…" at bounding box center [710, 258] width 680 height 42
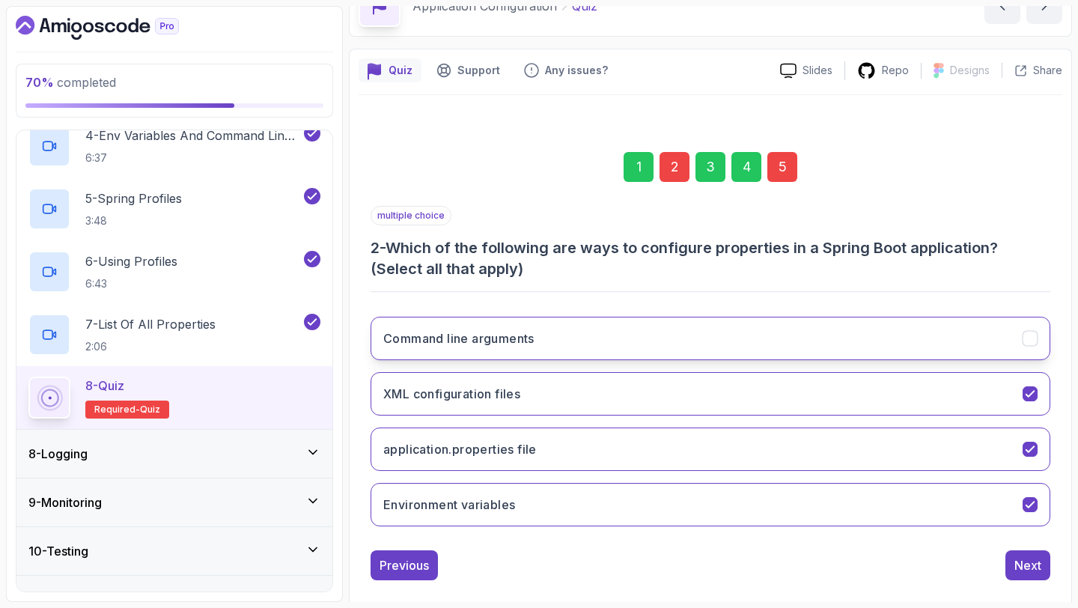
click at [906, 351] on button "Command line arguments" at bounding box center [710, 338] width 680 height 43
click at [1043, 560] on button "Next" at bounding box center [1027, 565] width 45 height 30
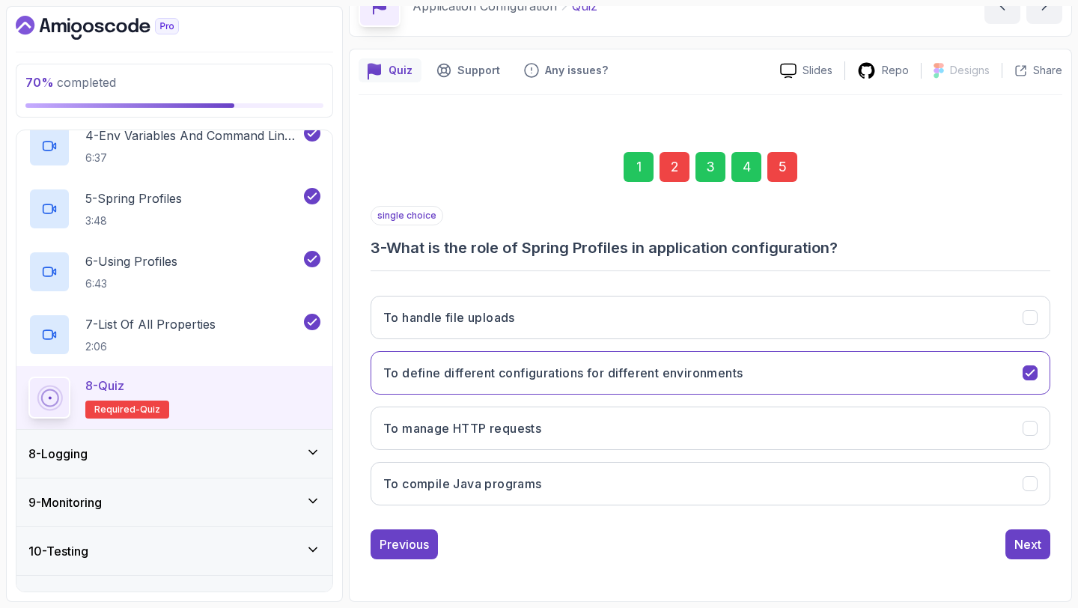
click at [769, 162] on div "5" at bounding box center [782, 167] width 30 height 30
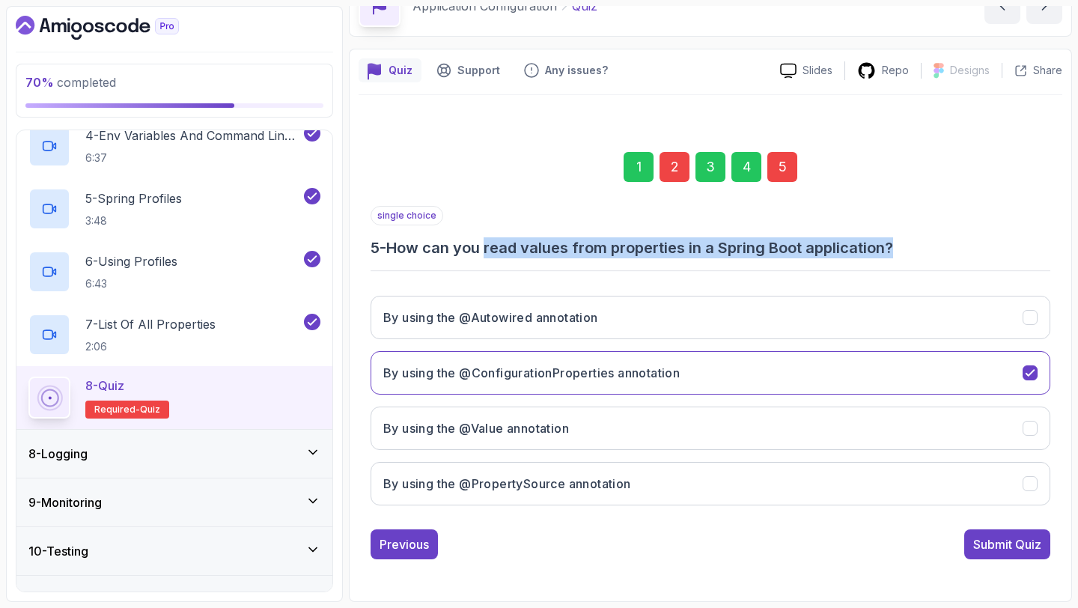
drag, startPoint x: 491, startPoint y: 246, endPoint x: 903, endPoint y: 251, distance: 411.7
click at [903, 251] on h3 "5 - How can you read values from properties in a Spring Boot application?" at bounding box center [710, 247] width 680 height 21
click at [947, 264] on div "single choice 5 - How can you read values from properties in a Spring Boot appl…" at bounding box center [710, 361] width 680 height 311
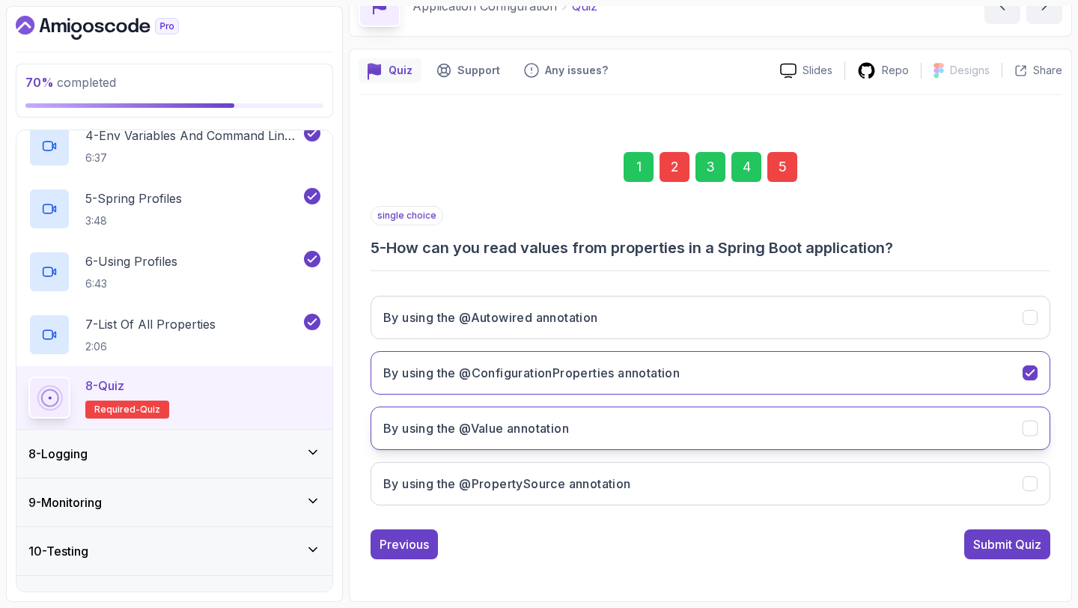
drag, startPoint x: 895, startPoint y: 421, endPoint x: 891, endPoint y: 413, distance: 8.4
click at [893, 415] on button "By using the @Value annotation" at bounding box center [710, 427] width 680 height 43
click at [891, 415] on button "By using the @Value annotation" at bounding box center [710, 427] width 680 height 43
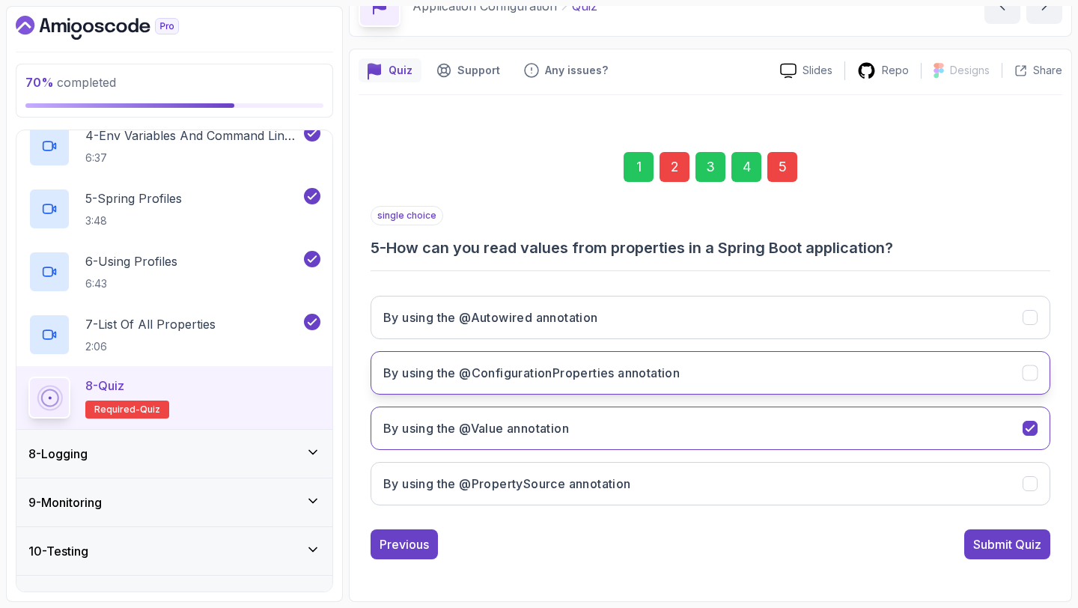
click at [884, 379] on button "By using the @ConfigurationProperties annotation" at bounding box center [710, 372] width 680 height 43
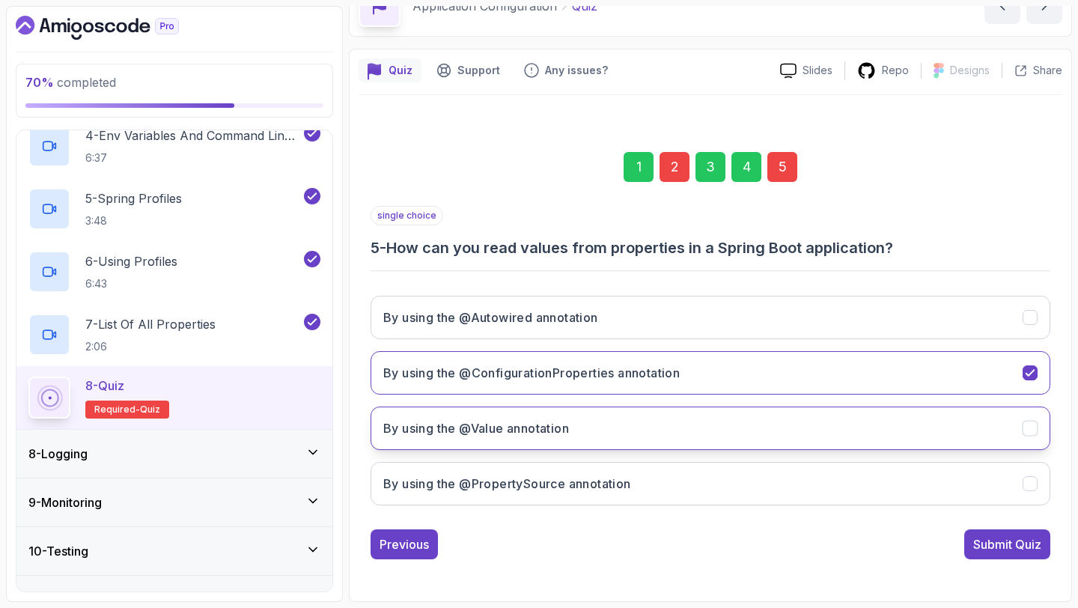
click at [897, 437] on button "By using the @Value annotation" at bounding box center [710, 427] width 680 height 43
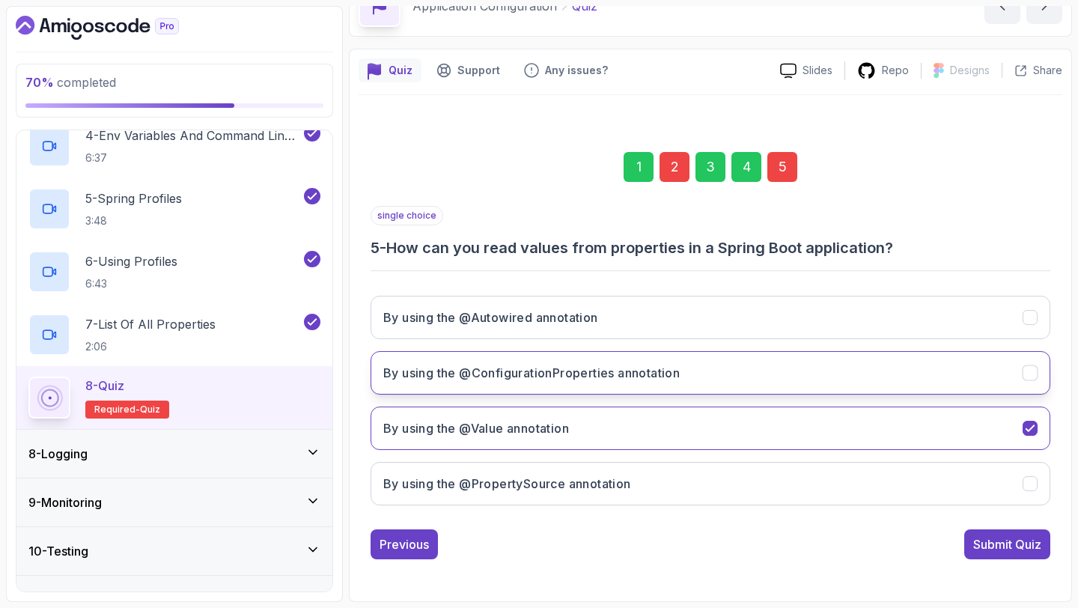
click at [906, 377] on button "By using the @ConfigurationProperties annotation" at bounding box center [710, 372] width 680 height 43
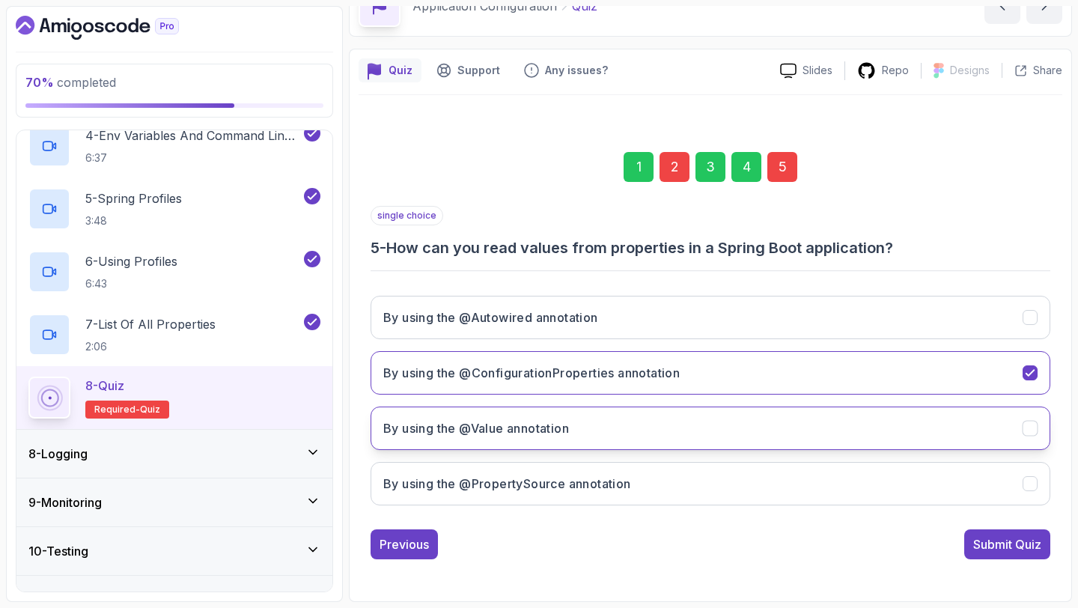
click at [924, 427] on button "By using the @Value annotation" at bounding box center [710, 427] width 680 height 43
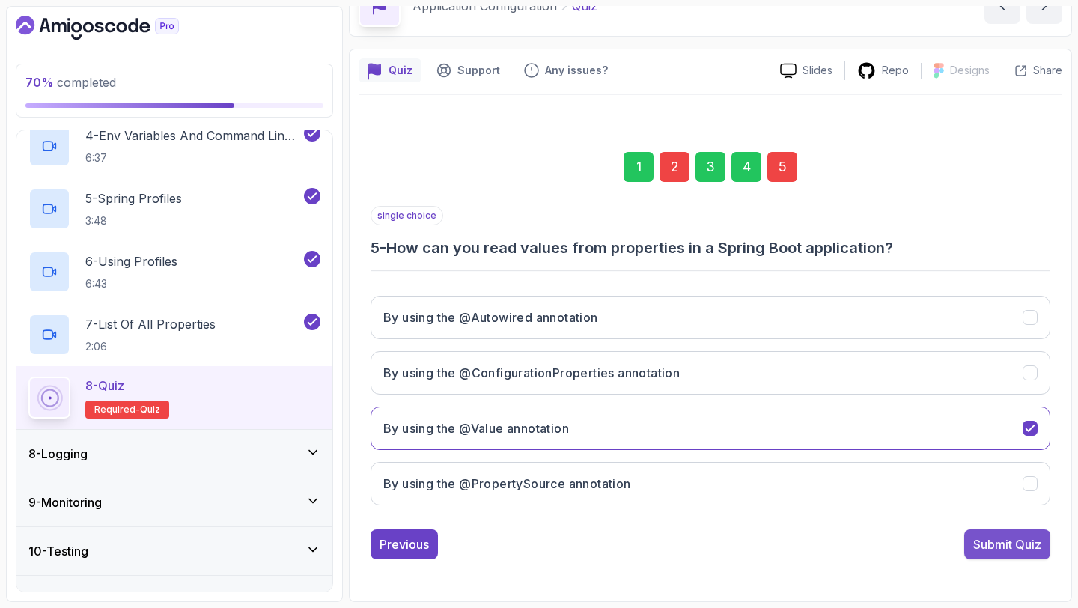
click at [1020, 536] on div "Submit Quiz" at bounding box center [1007, 544] width 68 height 18
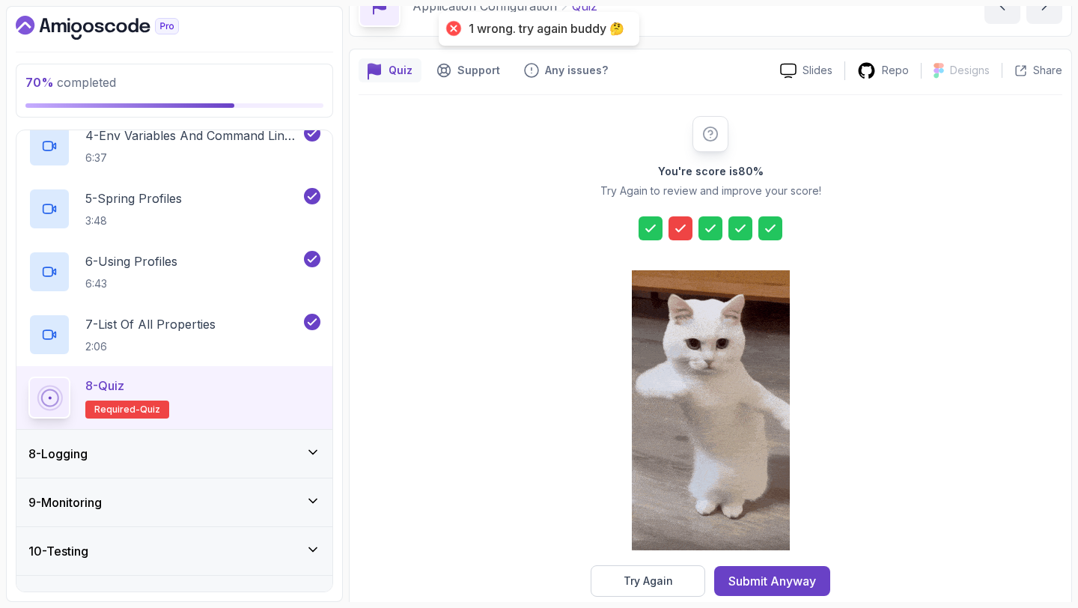
click at [684, 228] on icon at bounding box center [680, 228] width 15 height 15
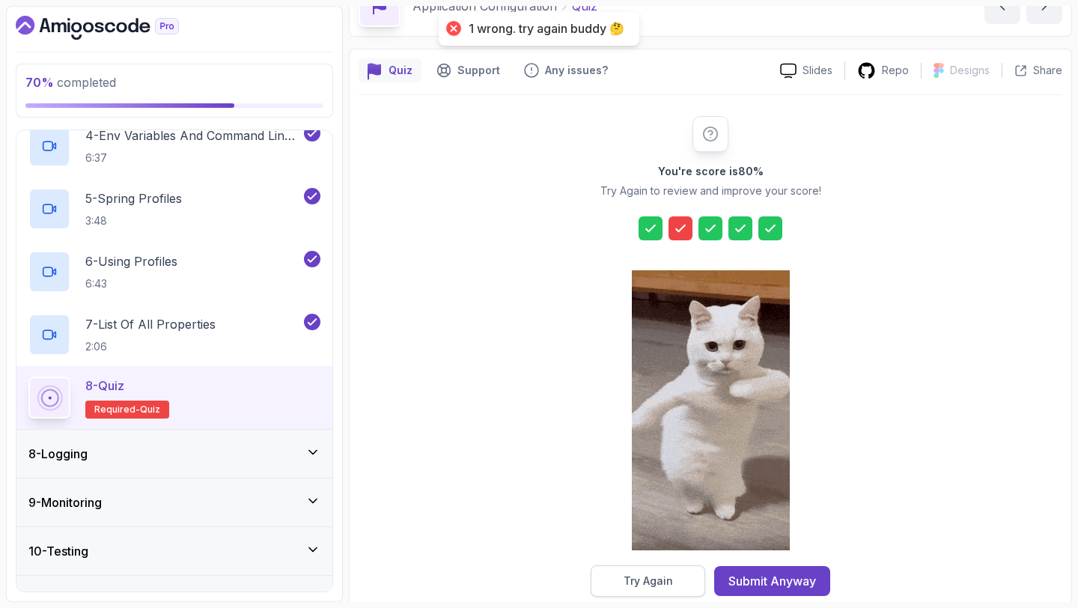
click at [667, 584] on div "Try Again" at bounding box center [647, 580] width 49 height 15
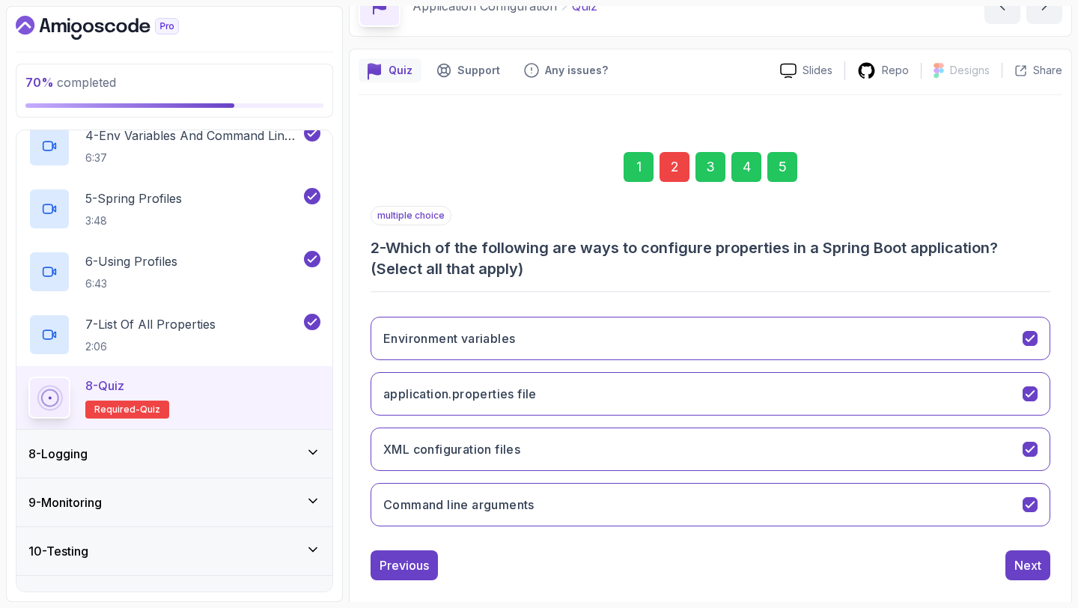
click at [680, 157] on div "2" at bounding box center [674, 167] width 30 height 30
click at [738, 446] on button "XML configuration files" at bounding box center [710, 448] width 680 height 43
click at [1019, 519] on button "Command line arguments" at bounding box center [710, 504] width 680 height 43
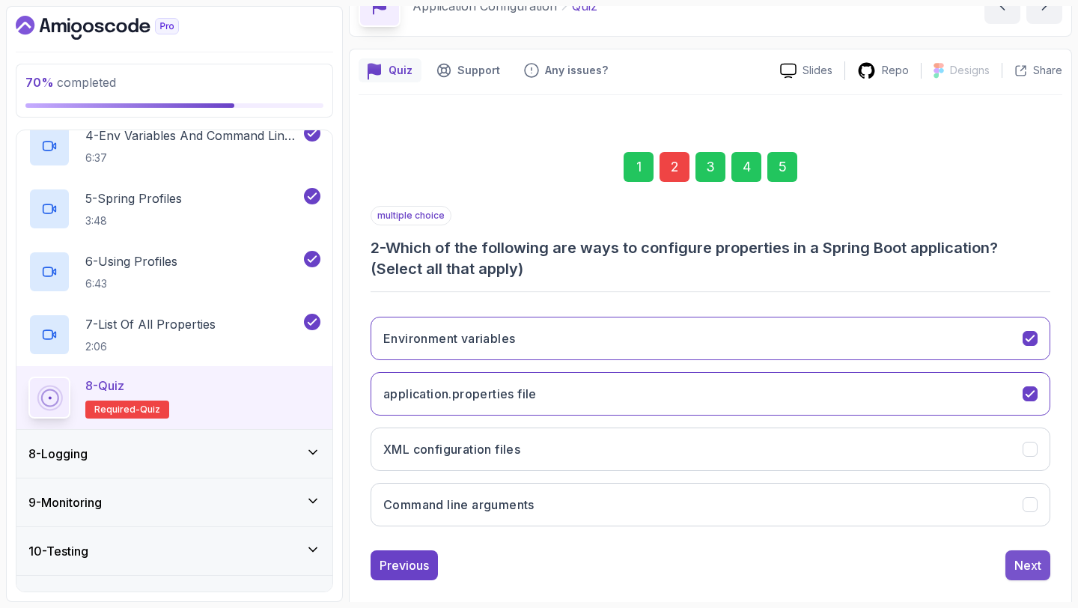
click at [1046, 570] on button "Next" at bounding box center [1027, 565] width 45 height 30
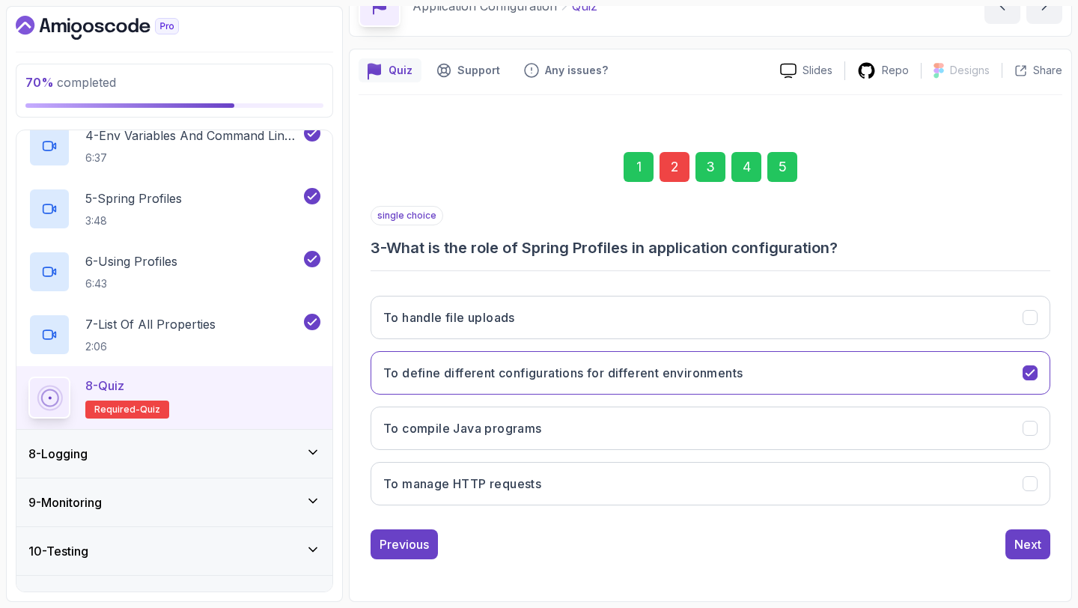
click at [767, 177] on div "5" at bounding box center [782, 167] width 30 height 30
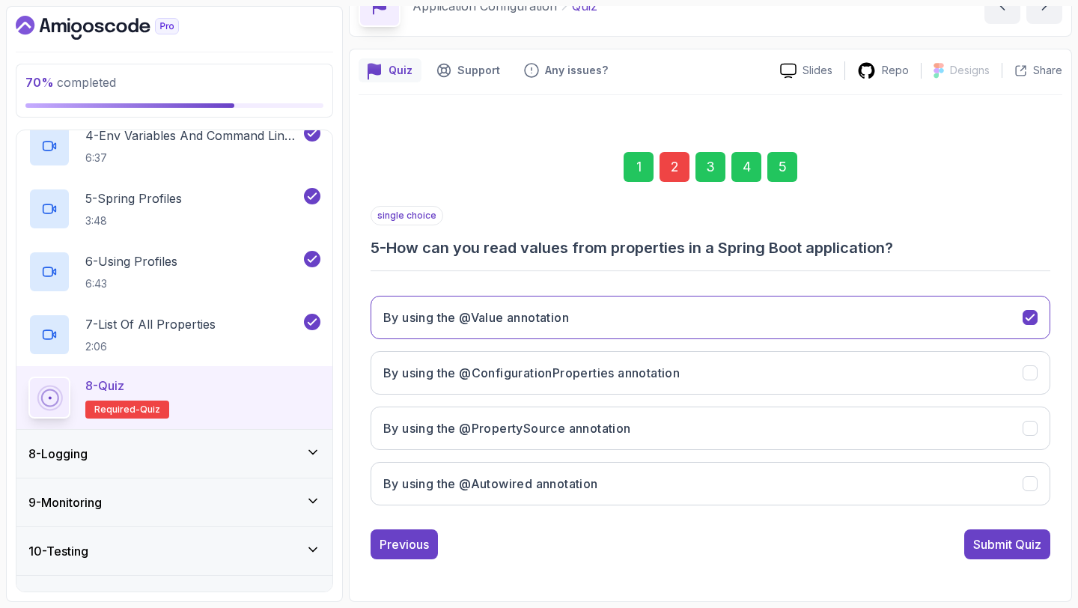
click at [993, 559] on div "1 2 3 4 5 single choice 5 - How can you read values from properties in a Spring…" at bounding box center [710, 343] width 704 height 455
click at [997, 549] on div "Submit Quiz" at bounding box center [1007, 544] width 68 height 18
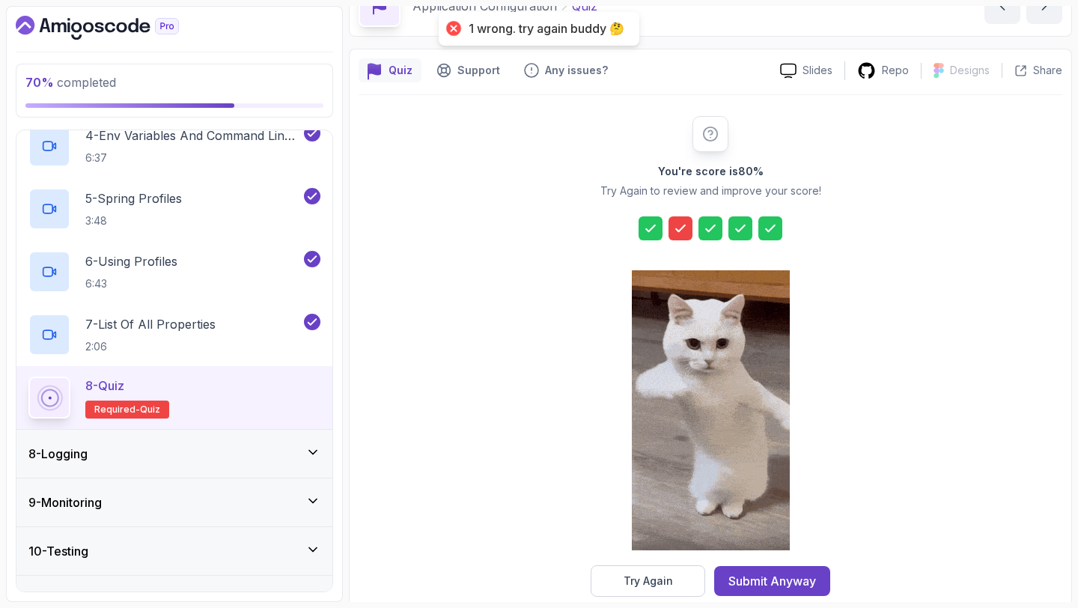
click at [678, 223] on icon at bounding box center [680, 228] width 15 height 15
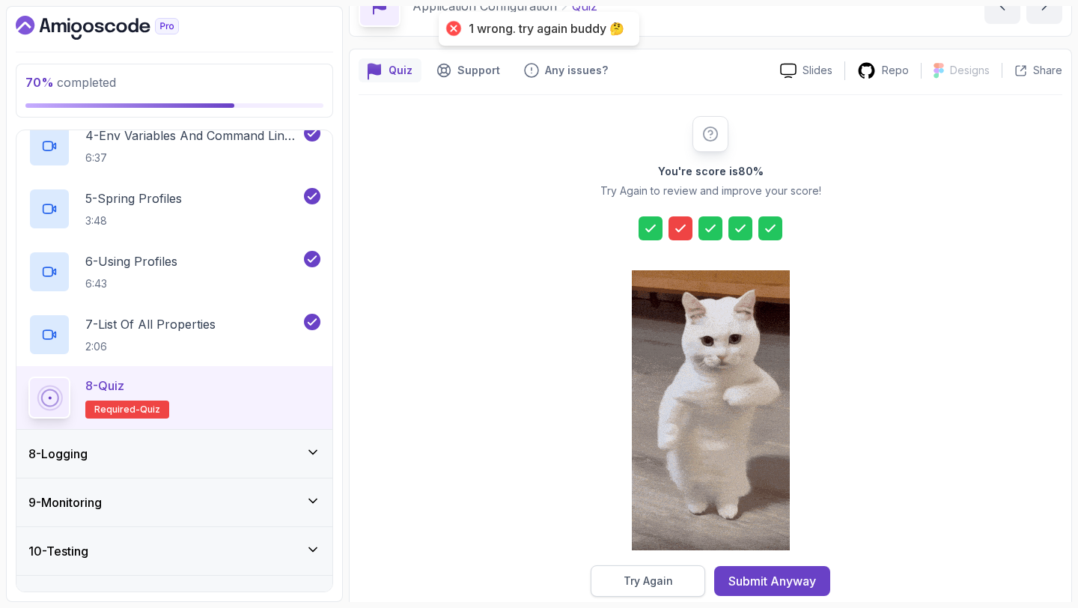
click at [700, 585] on button "Try Again" at bounding box center [648, 580] width 115 height 31
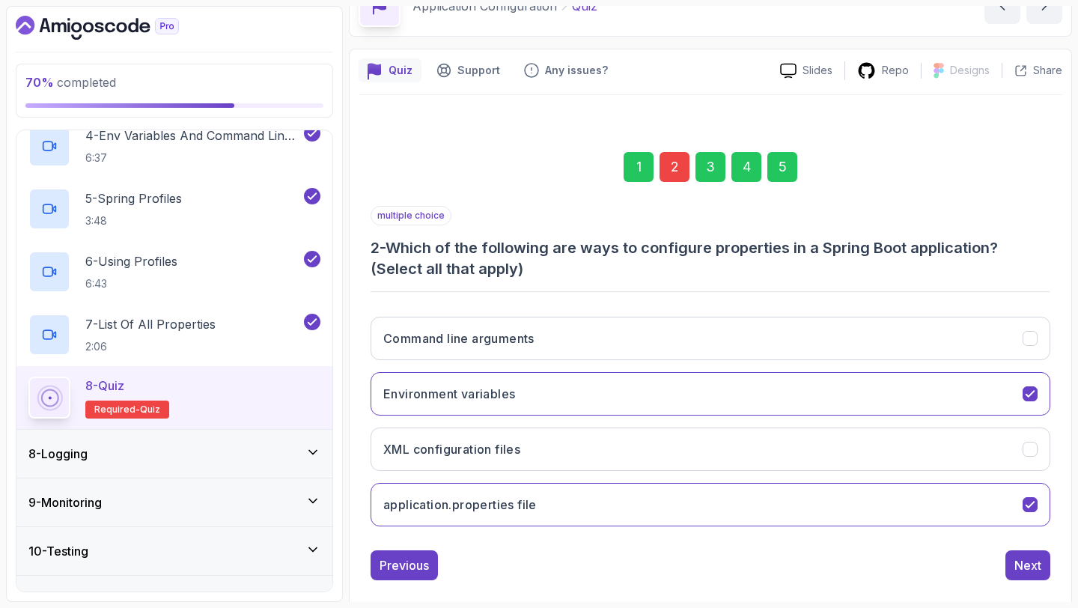
click at [673, 176] on div "2" at bounding box center [674, 167] width 30 height 30
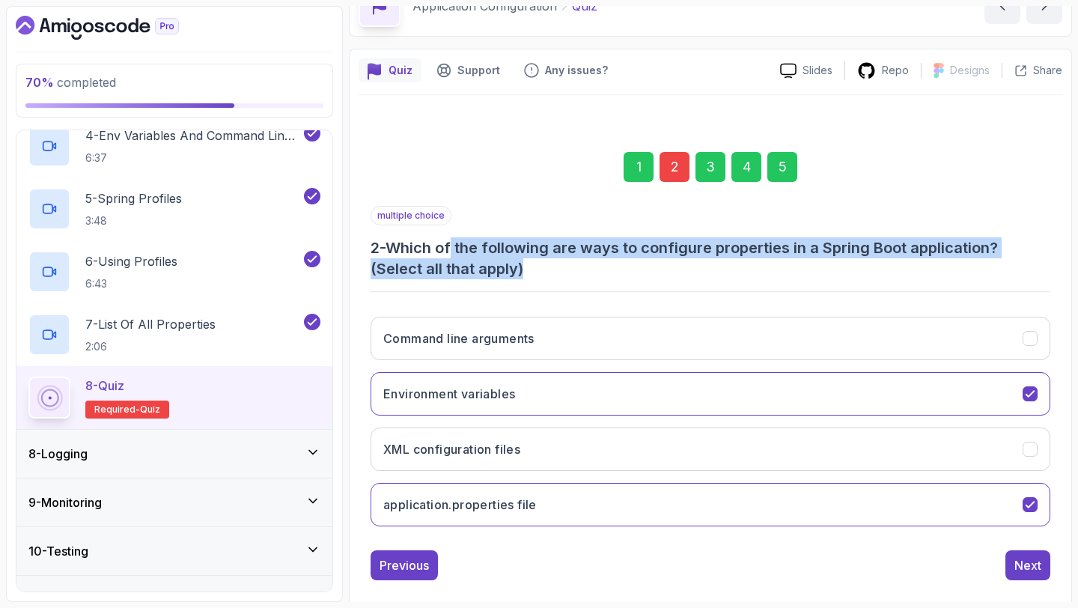
drag, startPoint x: 465, startPoint y: 251, endPoint x: 597, endPoint y: 272, distance: 134.1
click at [597, 272] on h3 "2 - Which of the following are ways to configure properties in a Spring Boot ap…" at bounding box center [710, 258] width 680 height 42
click at [596, 271] on h3 "2 - Which of the following are ways to configure properties in a Spring Boot ap…" at bounding box center [710, 258] width 680 height 42
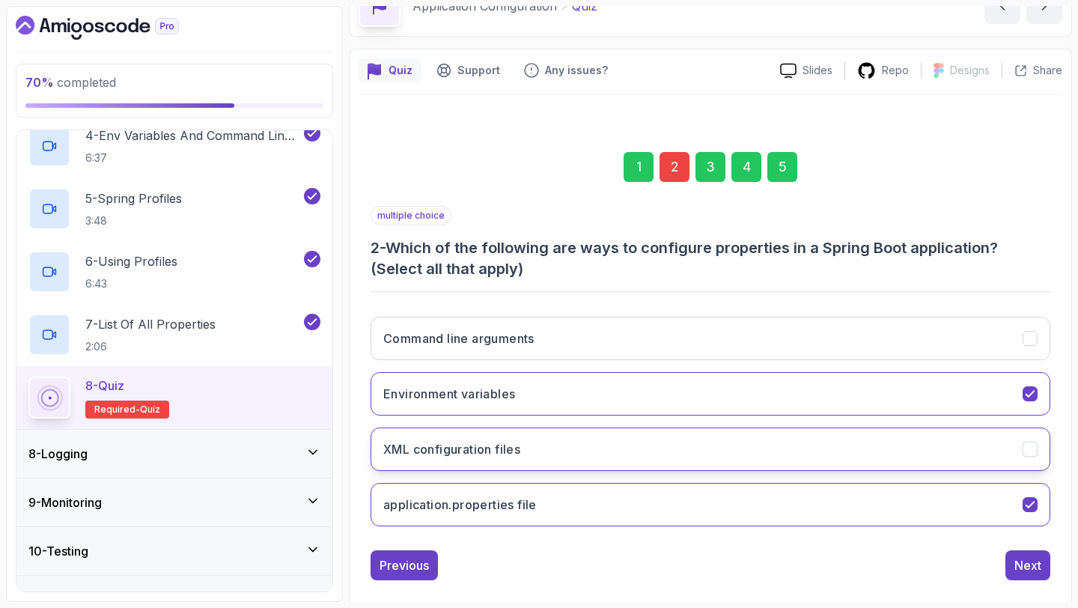
click at [668, 458] on button "XML configuration files" at bounding box center [710, 448] width 680 height 43
click at [1043, 560] on button "Next" at bounding box center [1027, 565] width 45 height 30
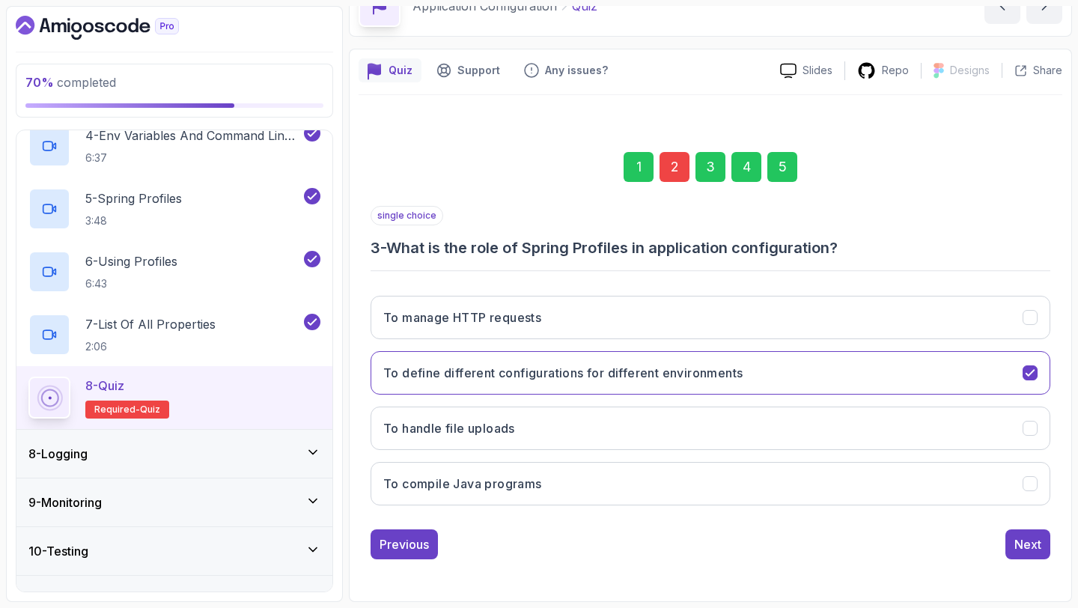
click at [775, 167] on div "5" at bounding box center [782, 167] width 30 height 30
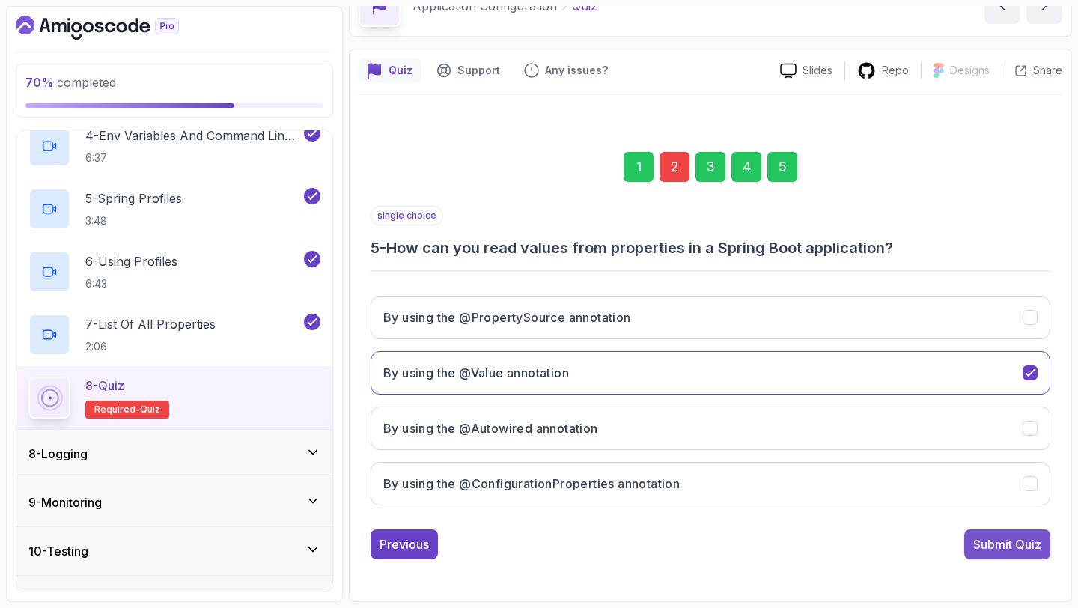
click at [1011, 550] on div "Submit Quiz" at bounding box center [1007, 544] width 68 height 18
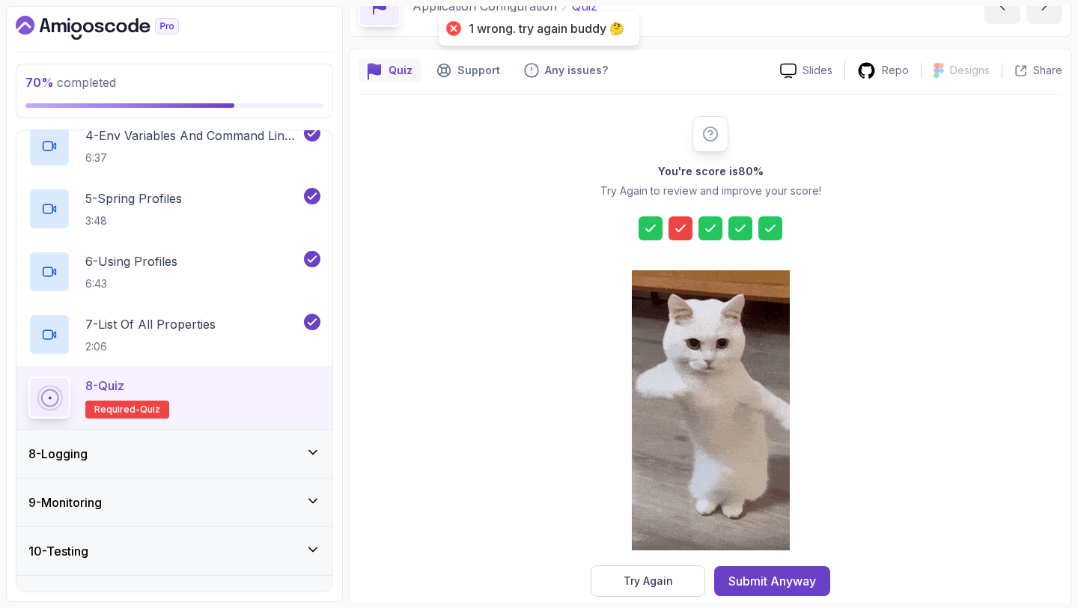
click at [677, 227] on icon at bounding box center [680, 228] width 15 height 15
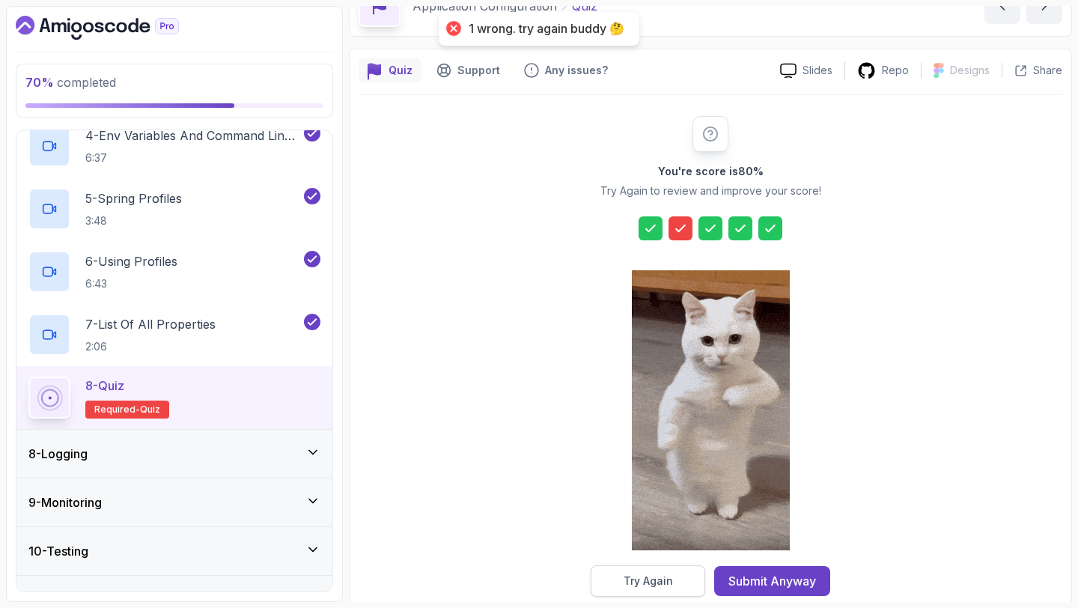
click at [677, 587] on button "Try Again" at bounding box center [648, 580] width 115 height 31
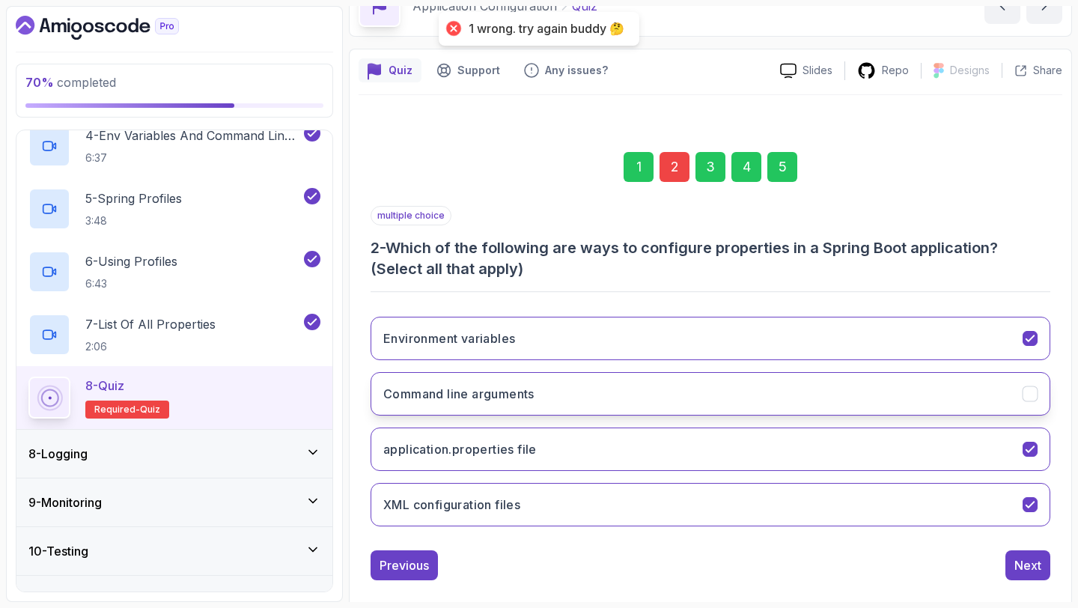
click at [644, 388] on button "Command line arguments" at bounding box center [710, 393] width 680 height 43
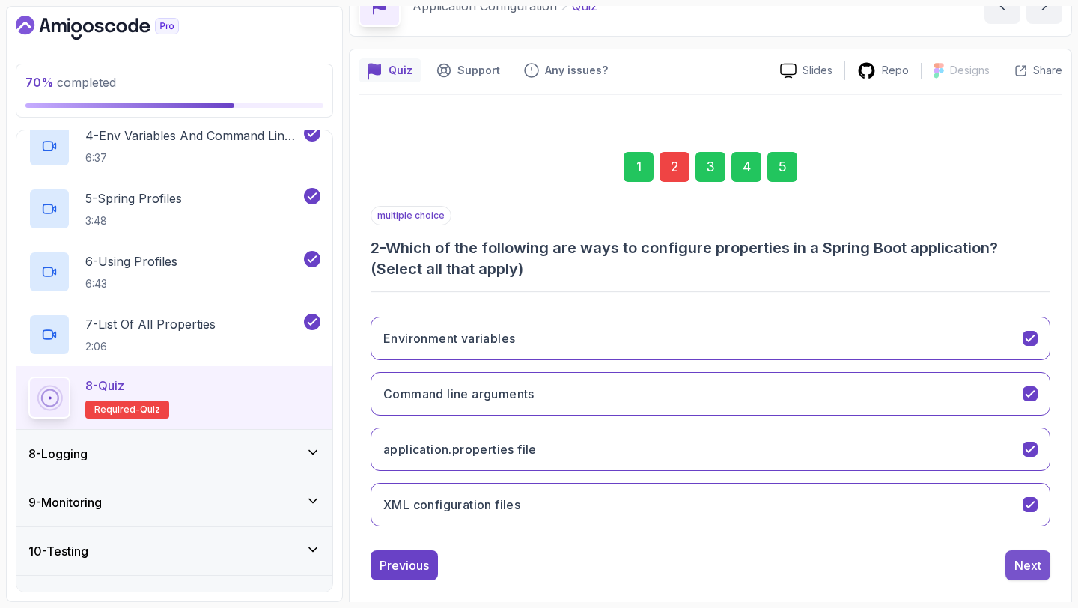
click at [1036, 564] on div "Next" at bounding box center [1027, 565] width 27 height 18
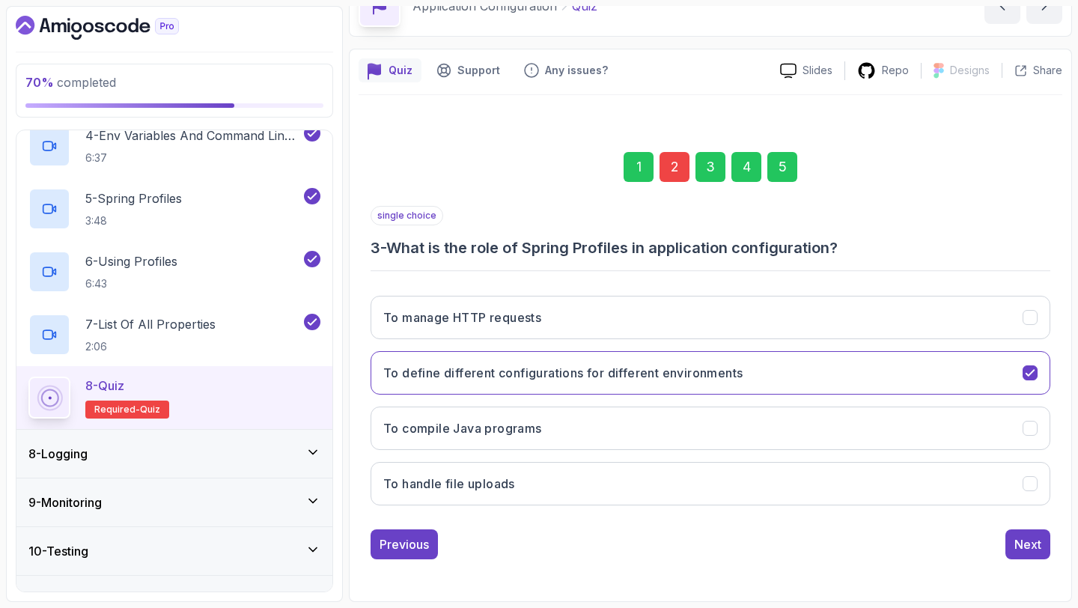
click at [774, 165] on div "5" at bounding box center [782, 167] width 30 height 30
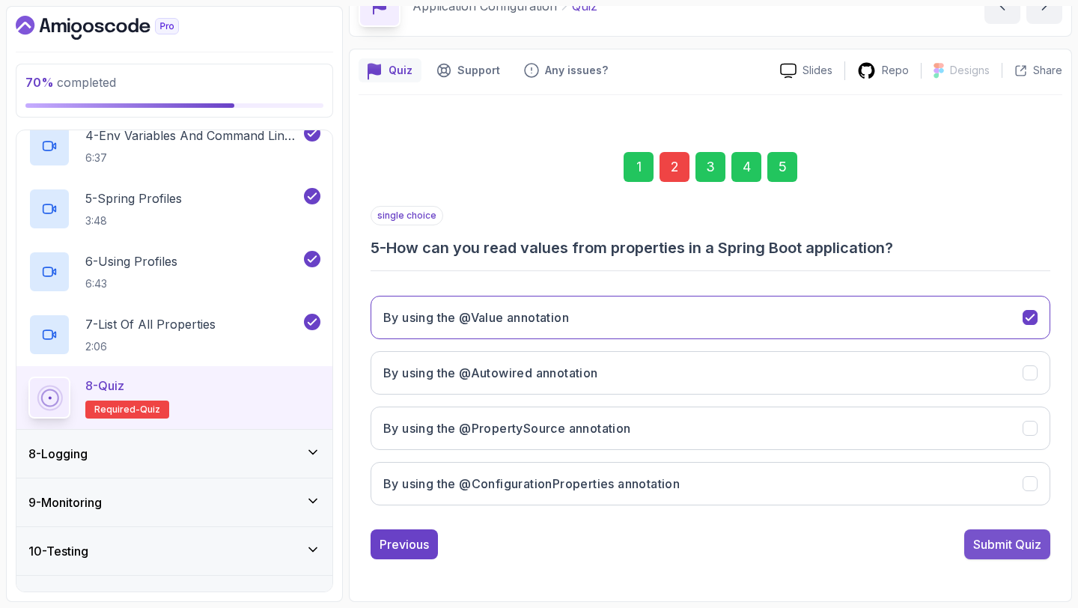
click at [1004, 545] on div "Submit Quiz" at bounding box center [1007, 544] width 68 height 18
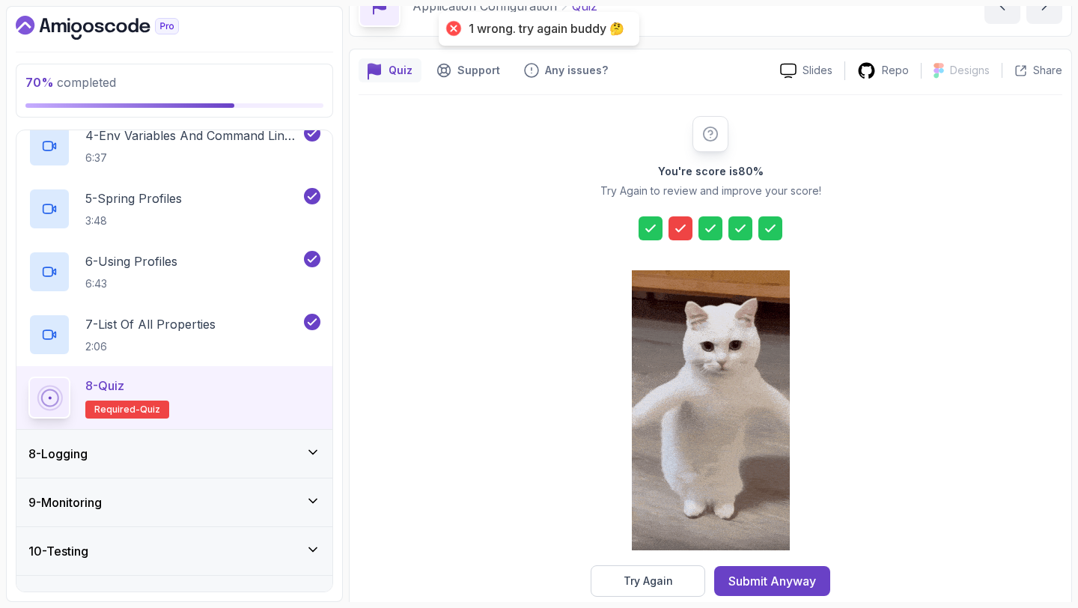
click at [684, 227] on icon at bounding box center [680, 228] width 15 height 15
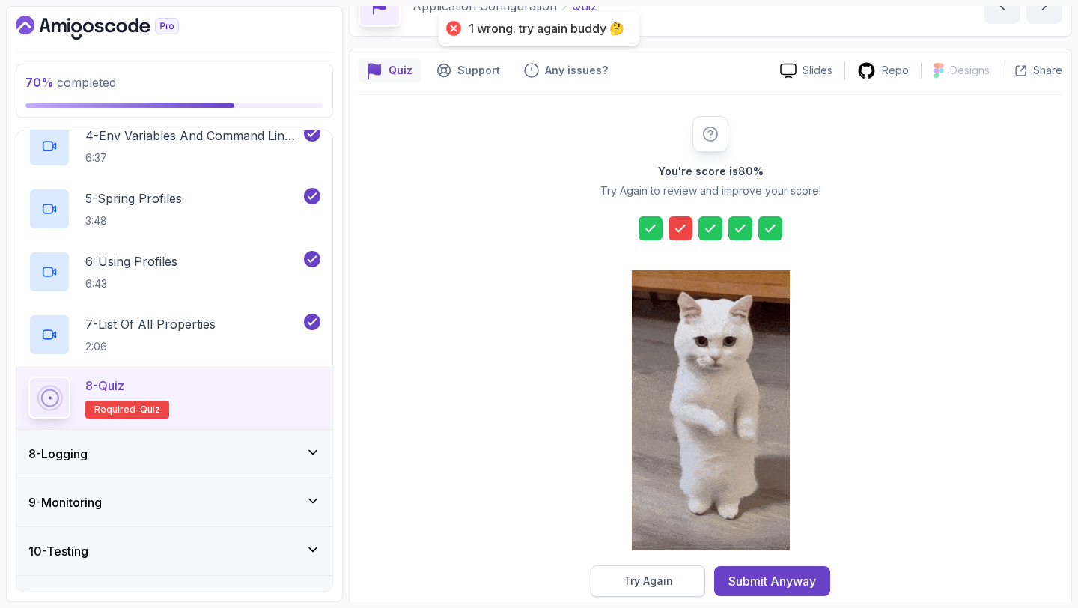
click at [687, 581] on button "Try Again" at bounding box center [648, 580] width 115 height 31
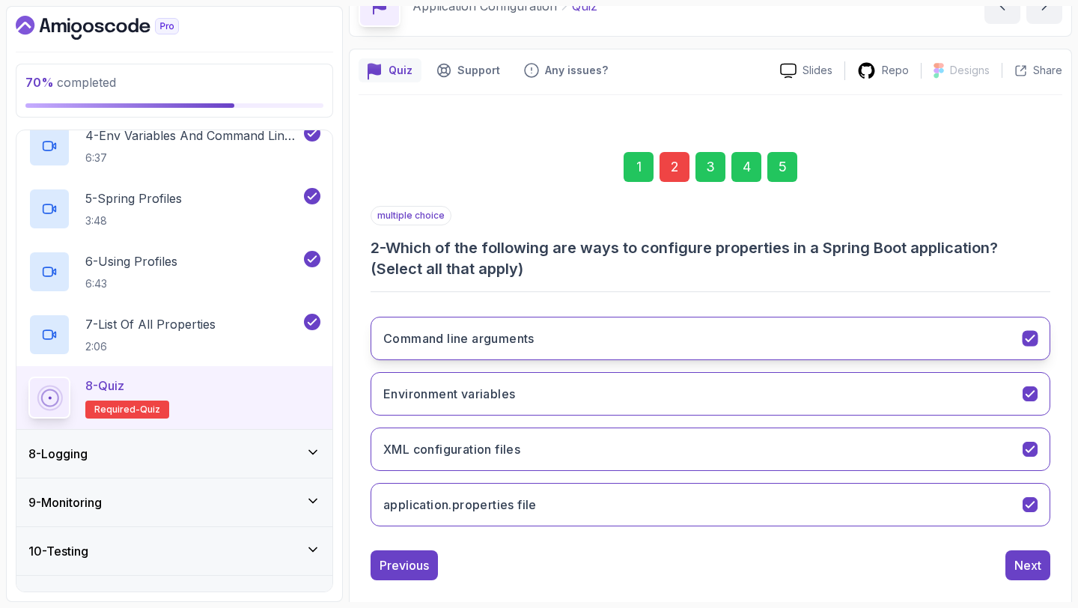
click at [610, 344] on button "Command line arguments" at bounding box center [710, 338] width 680 height 43
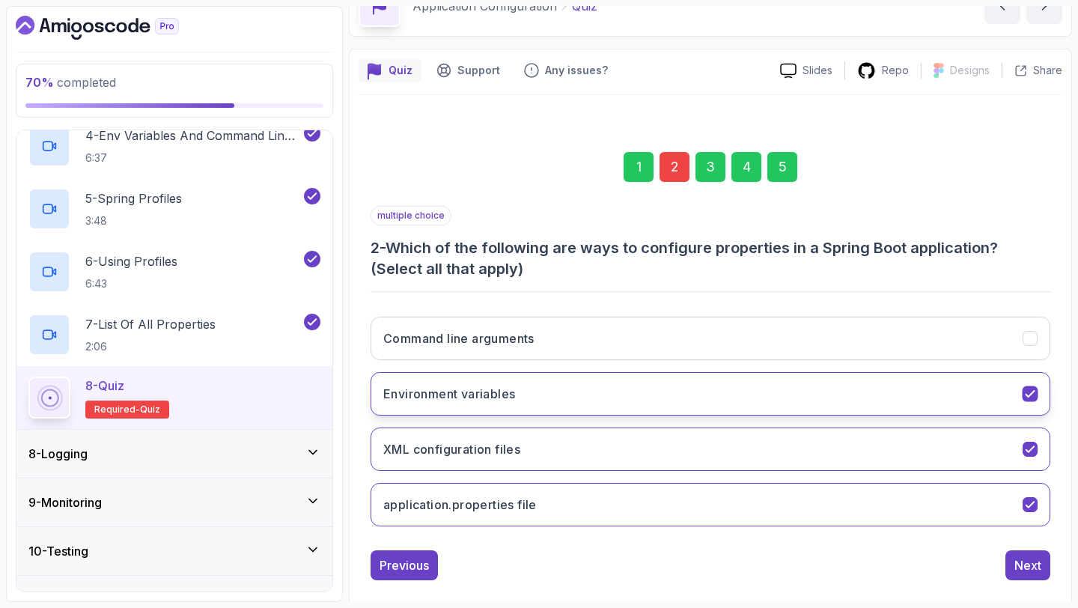
click at [609, 404] on button "Environment variables" at bounding box center [710, 393] width 680 height 43
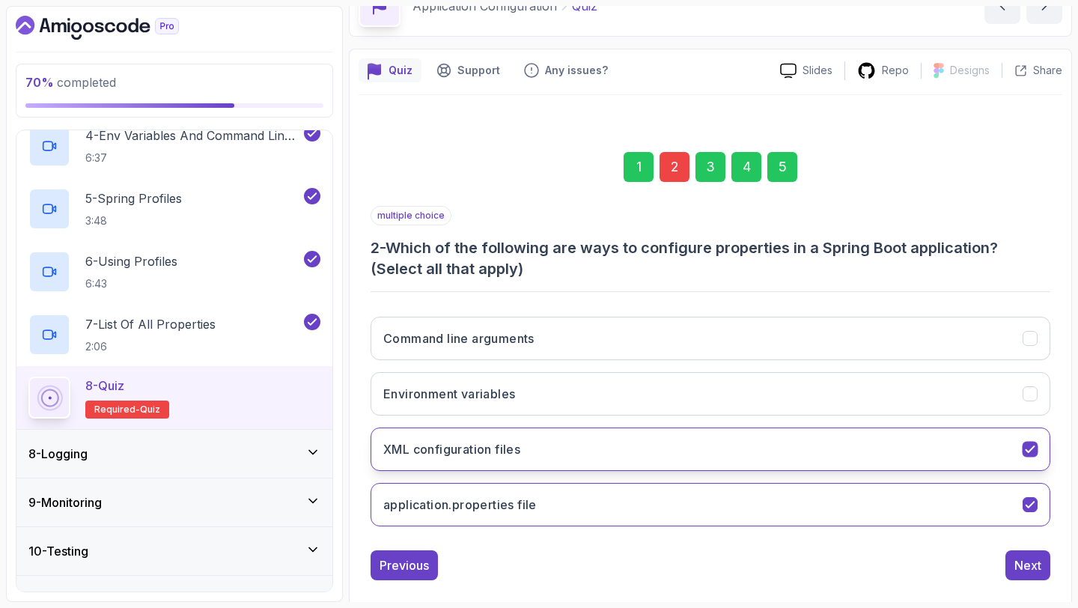
click at [638, 442] on button "XML configuration files" at bounding box center [710, 448] width 680 height 43
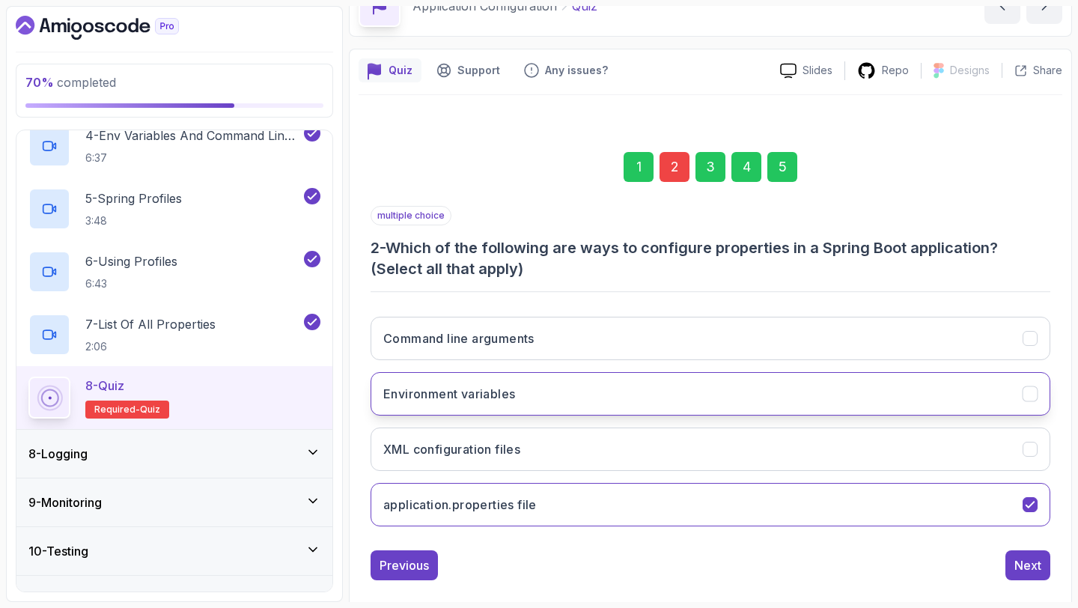
click at [725, 386] on button "Environment variables" at bounding box center [710, 393] width 680 height 43
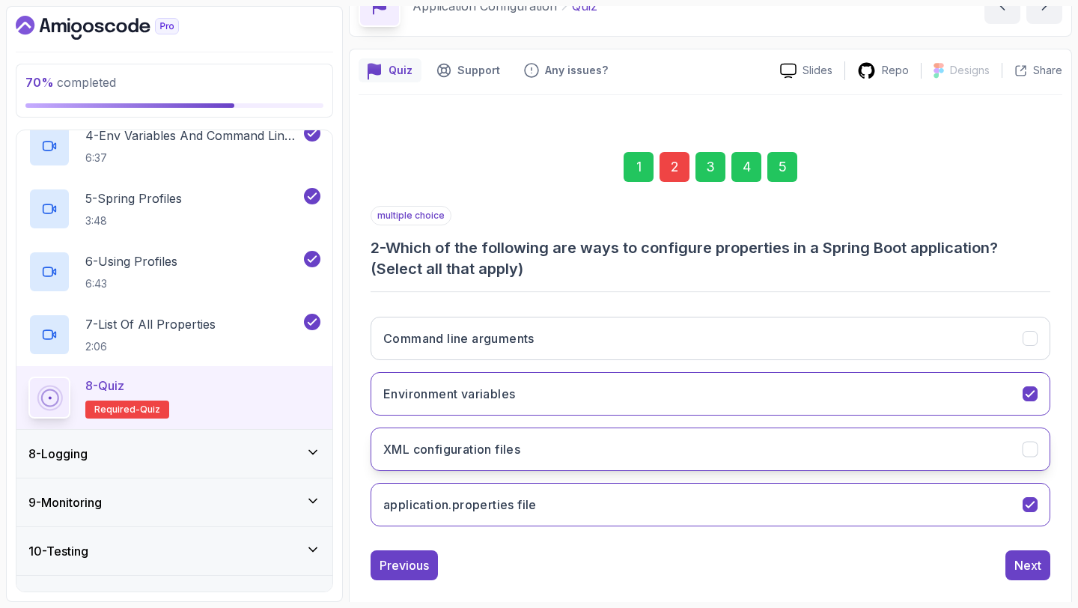
drag, startPoint x: 1025, startPoint y: 552, endPoint x: 1010, endPoint y: 454, distance: 99.9
click at [1025, 552] on button "Next" at bounding box center [1027, 565] width 45 height 30
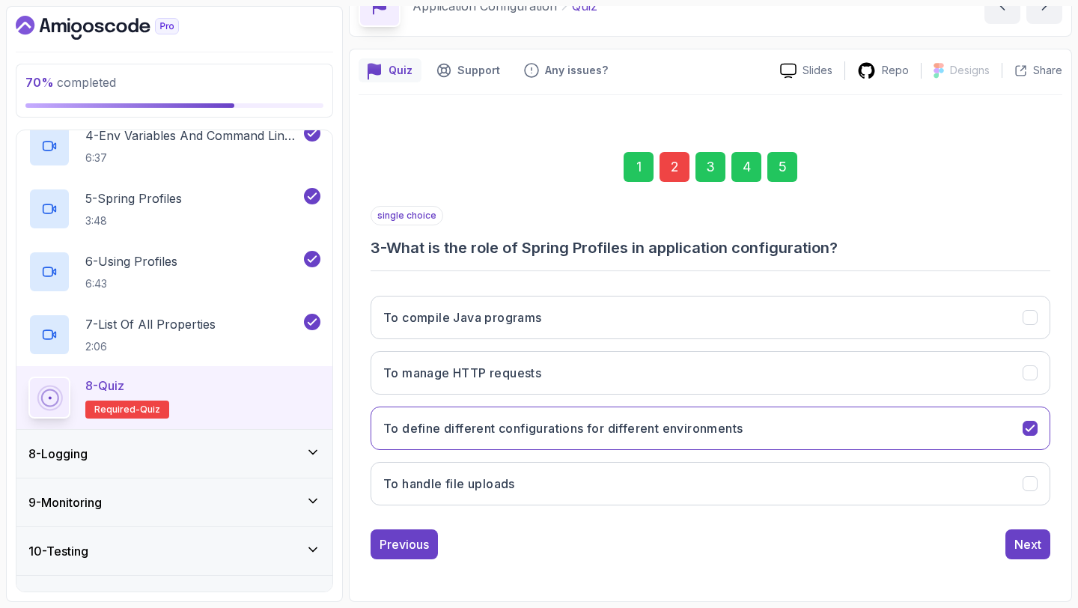
click at [778, 181] on div "5" at bounding box center [782, 167] width 30 height 30
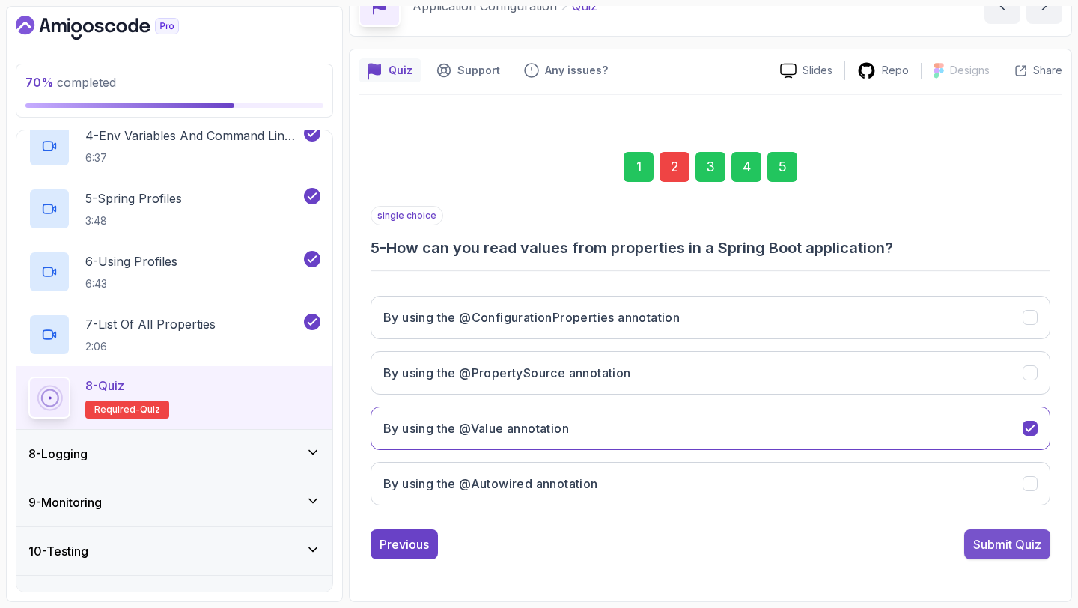
click at [1011, 534] on button "Submit Quiz" at bounding box center [1007, 544] width 86 height 30
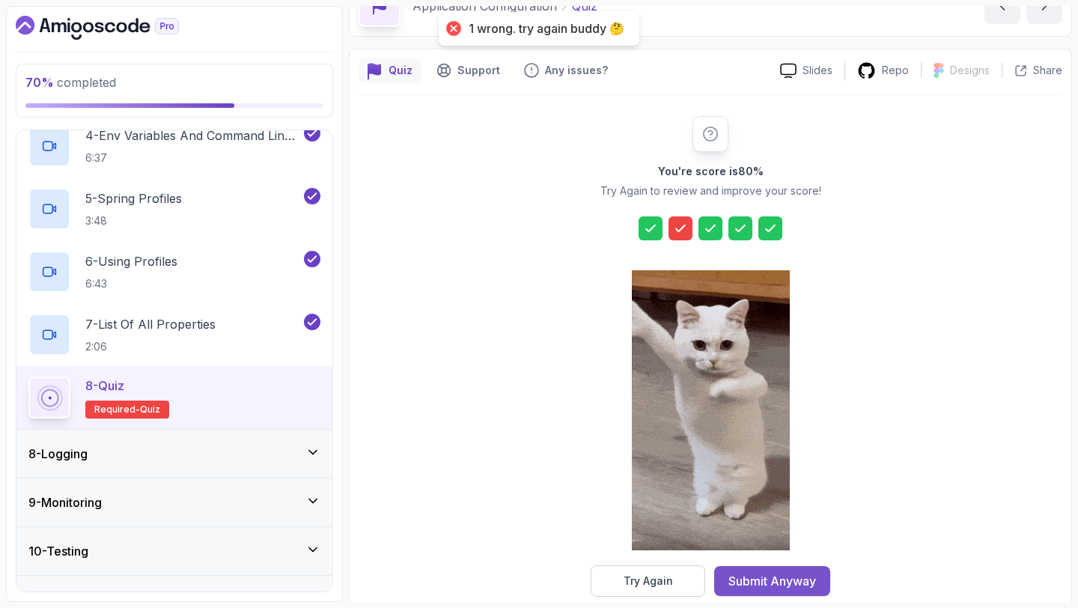
click at [729, 570] on button "Submit Anyway" at bounding box center [772, 581] width 116 height 30
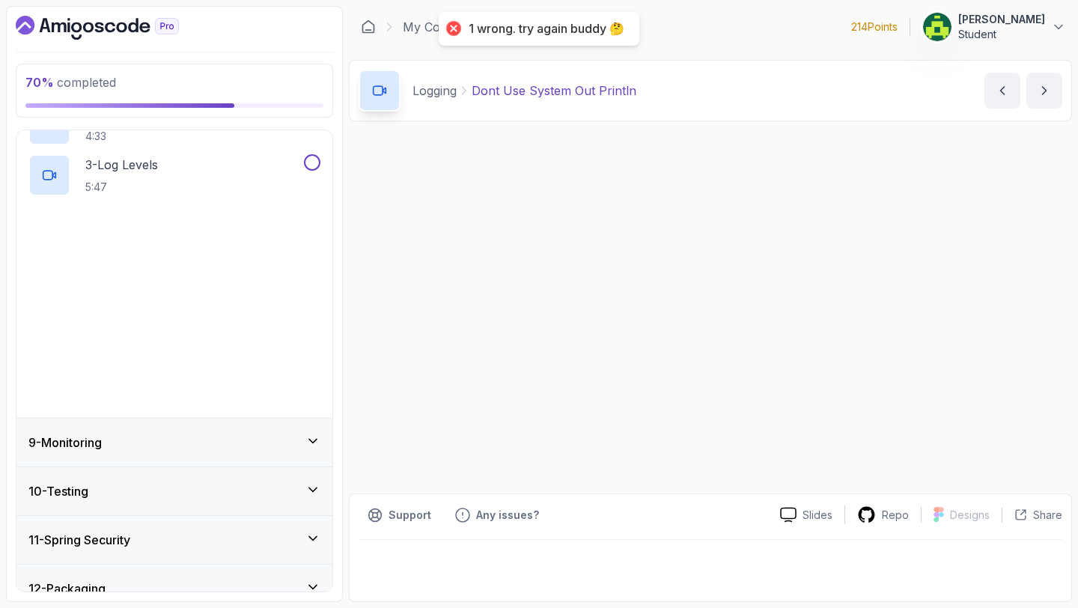
scroll to position [171, 0]
